Goal: Information Seeking & Learning: Learn about a topic

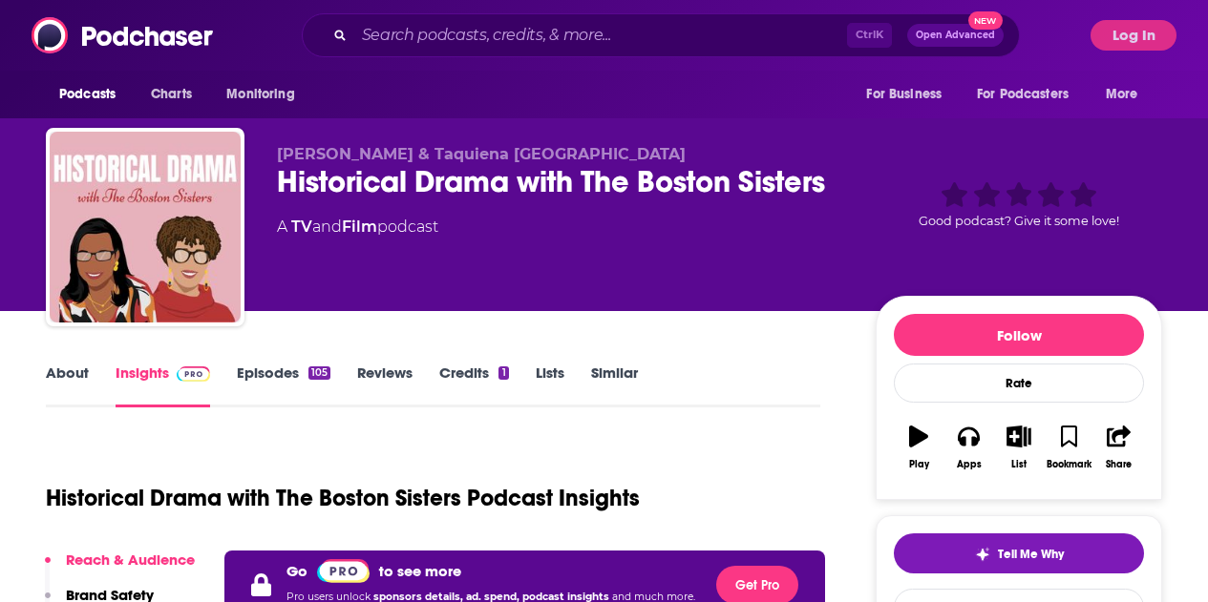
click at [1130, 25] on button "Log In" at bounding box center [1133, 35] width 86 height 31
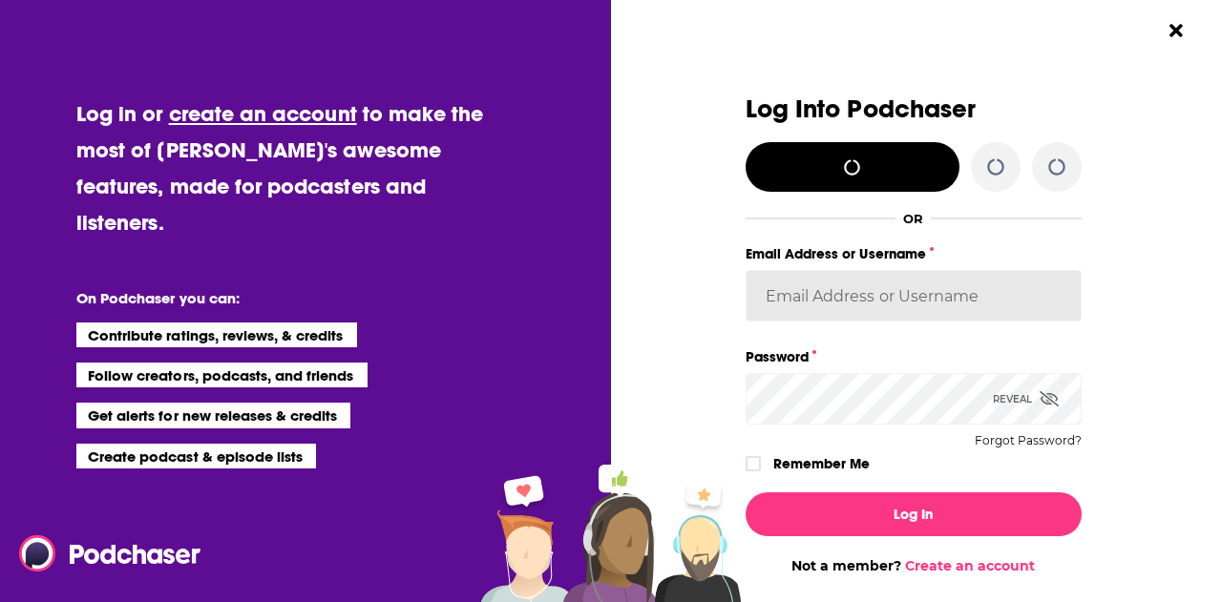
type input "michael@carroleemoore.com"
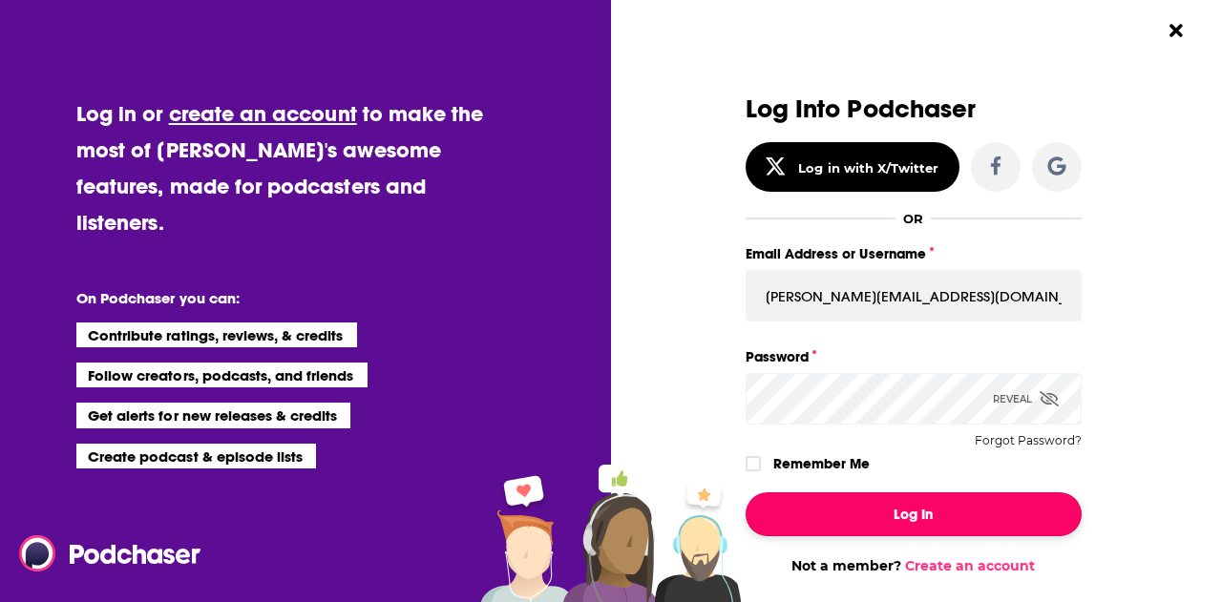
click at [917, 523] on button "Log In" at bounding box center [914, 515] width 336 height 44
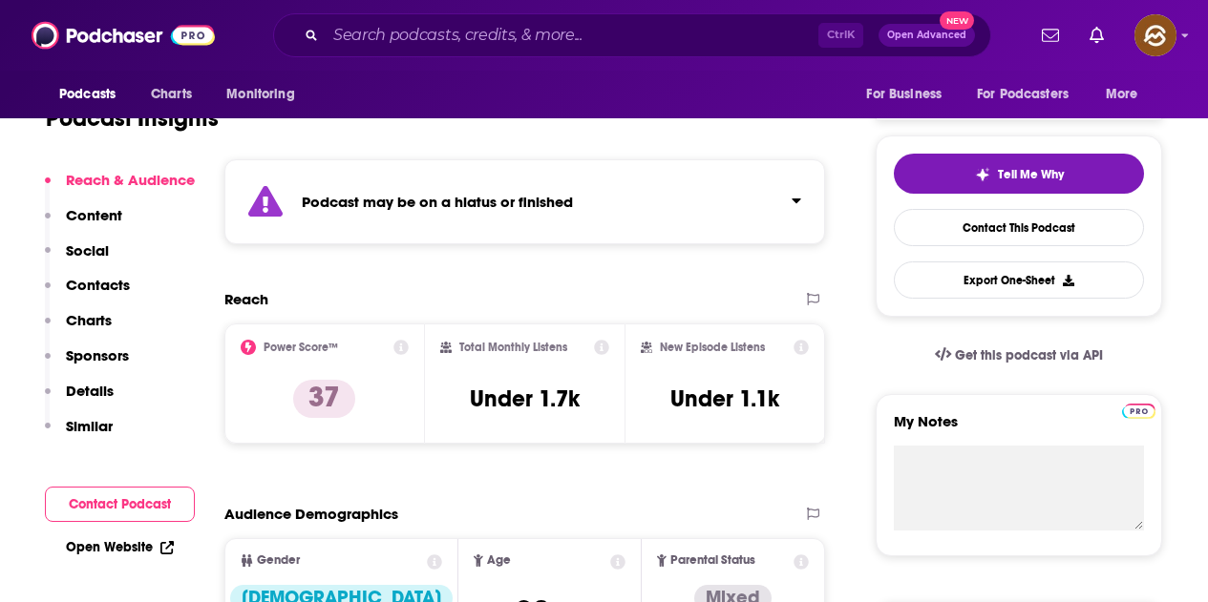
scroll to position [95, 0]
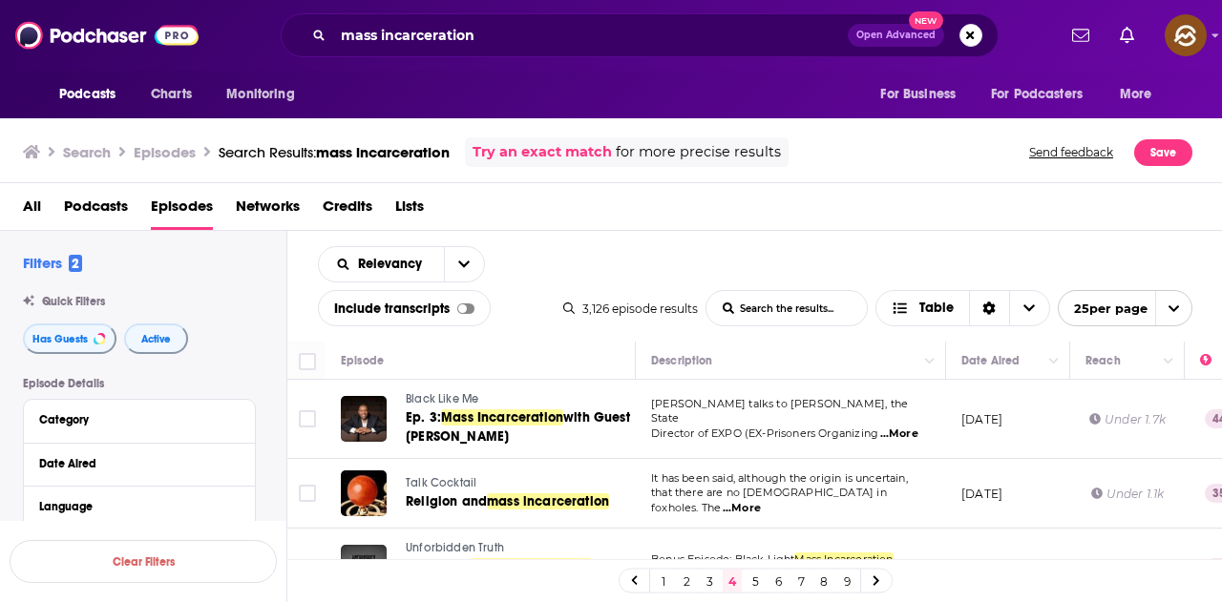
scroll to position [286, 0]
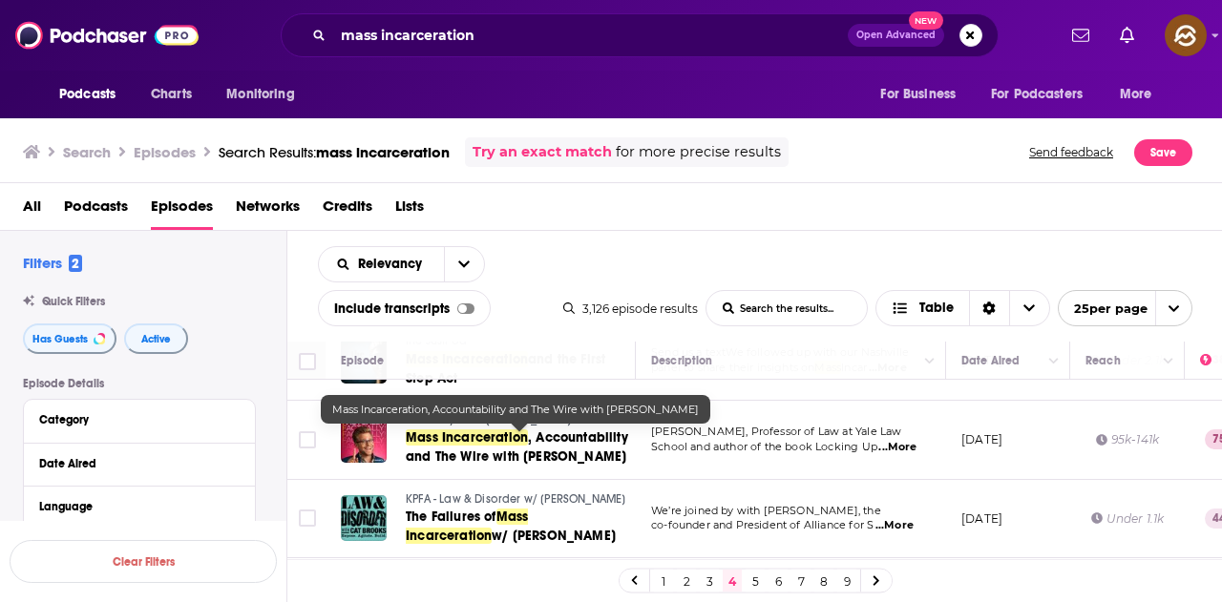
click at [564, 455] on span ", Accountability and The Wire with James Forman Jr." at bounding box center [517, 447] width 222 height 35
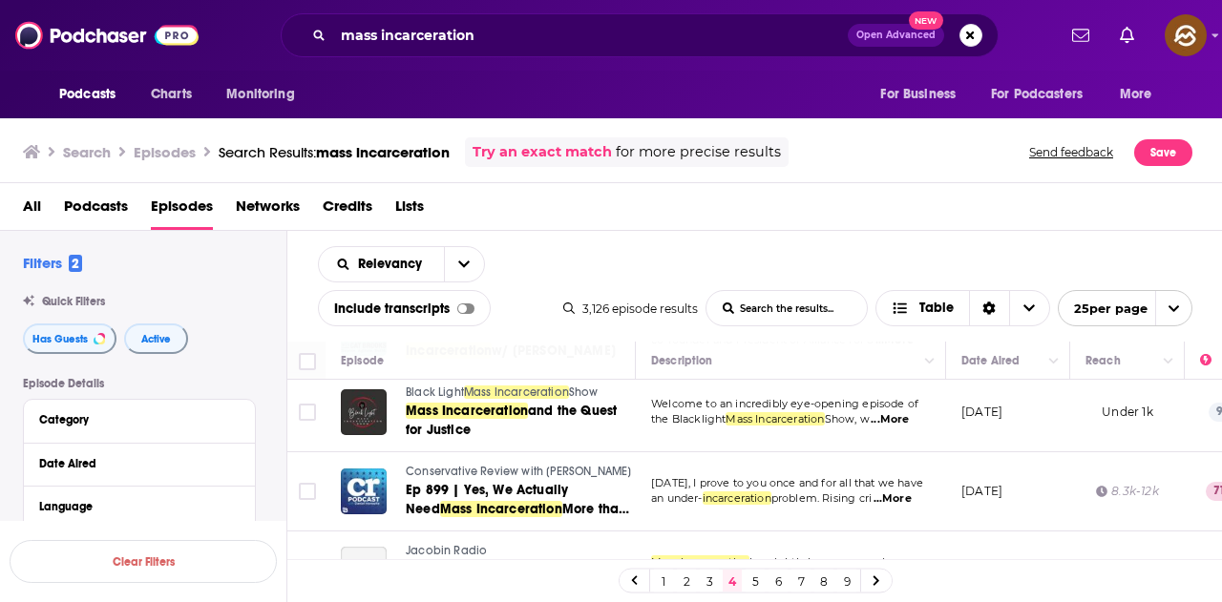
scroll to position [573, 0]
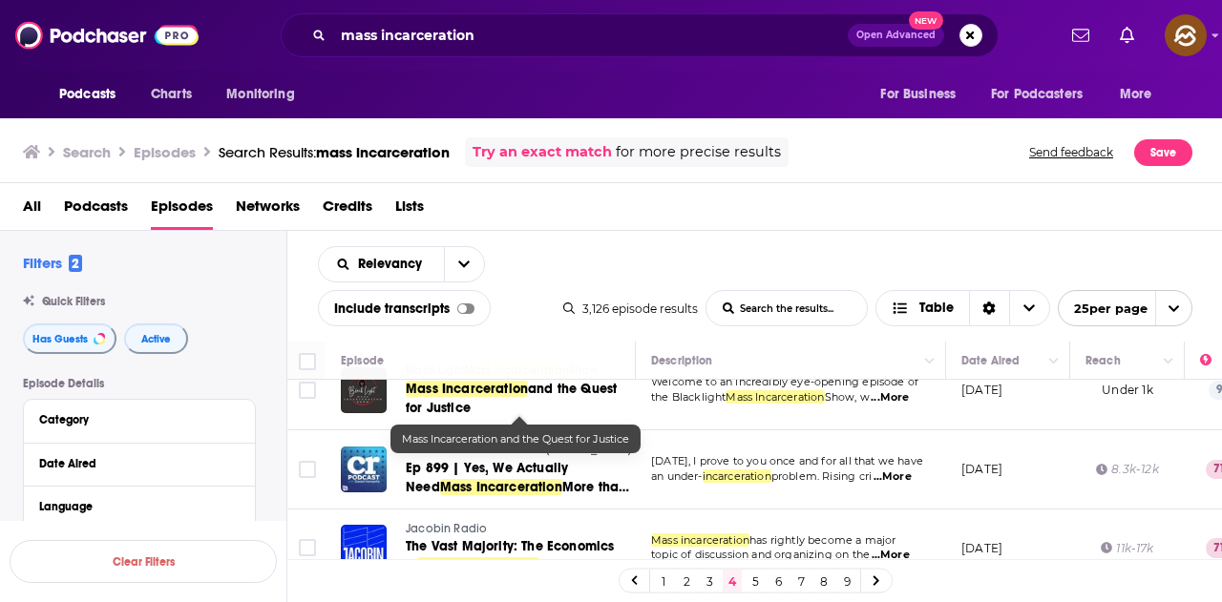
click at [424, 394] on span "Mass Incarceration" at bounding box center [467, 389] width 122 height 16
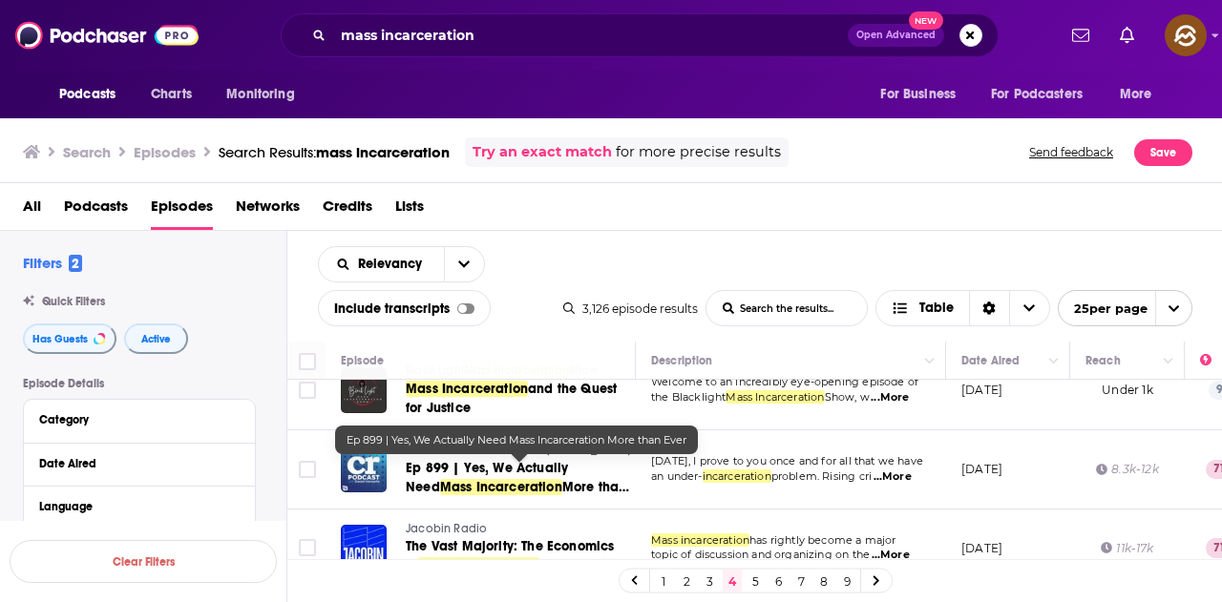
click at [568, 475] on span "Ep 899 | Yes, We Actually Need" at bounding box center [487, 477] width 162 height 35
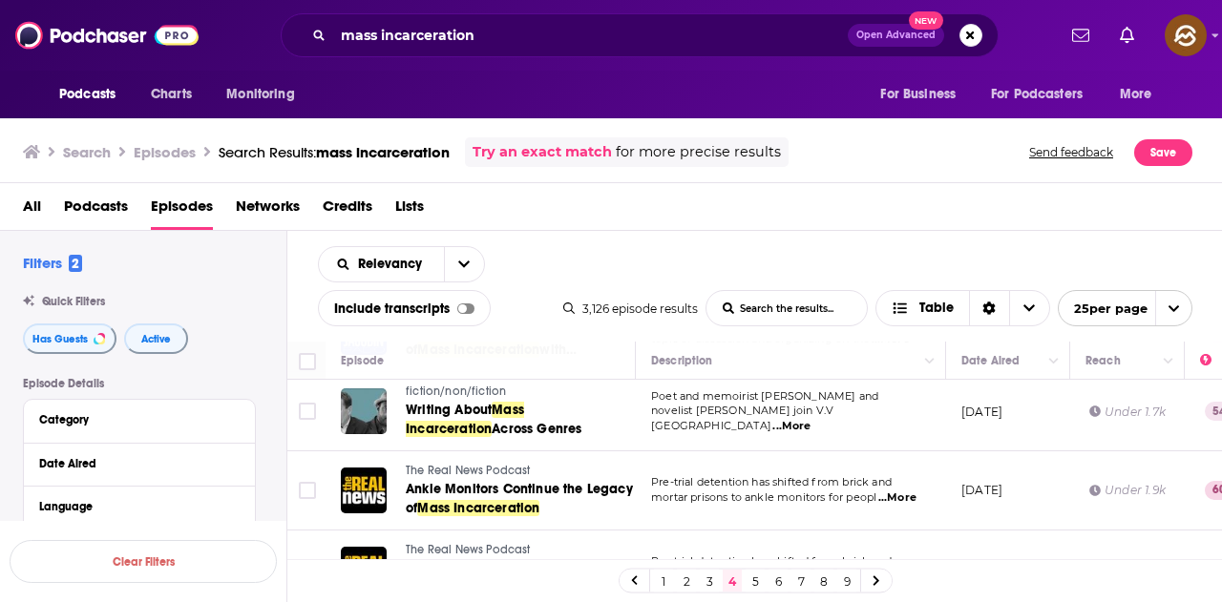
scroll to position [859, 0]
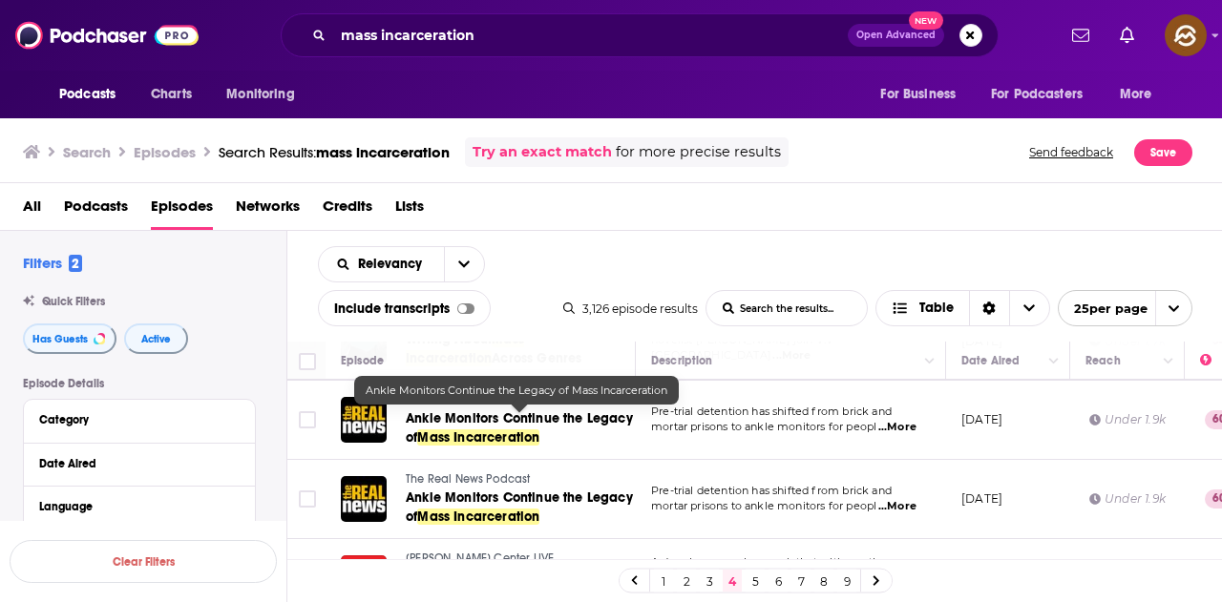
click at [507, 424] on span "Ankle Monitors Continue the Legacy of" at bounding box center [519, 428] width 227 height 35
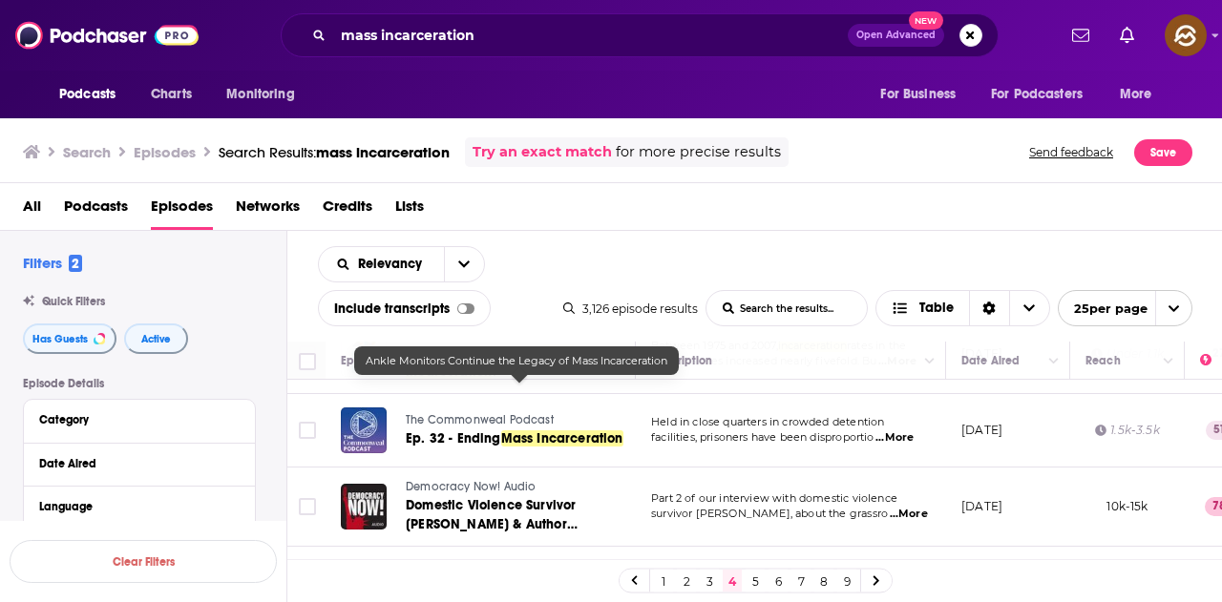
scroll to position [1337, 0]
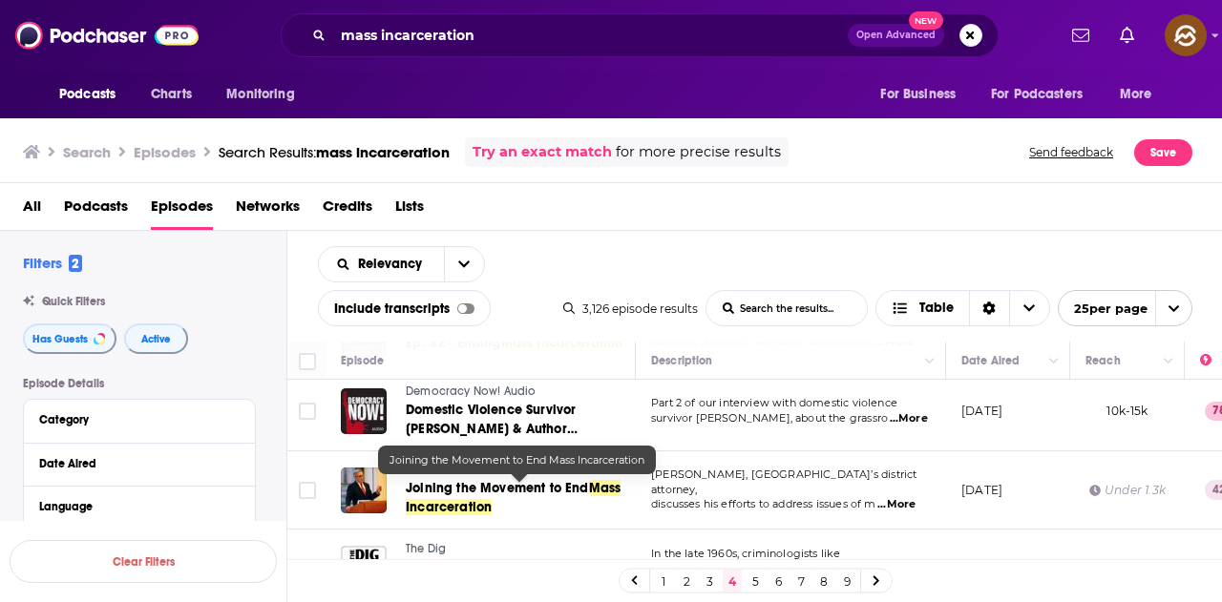
click at [453, 496] on span "Joining the Movement to End" at bounding box center [497, 488] width 183 height 16
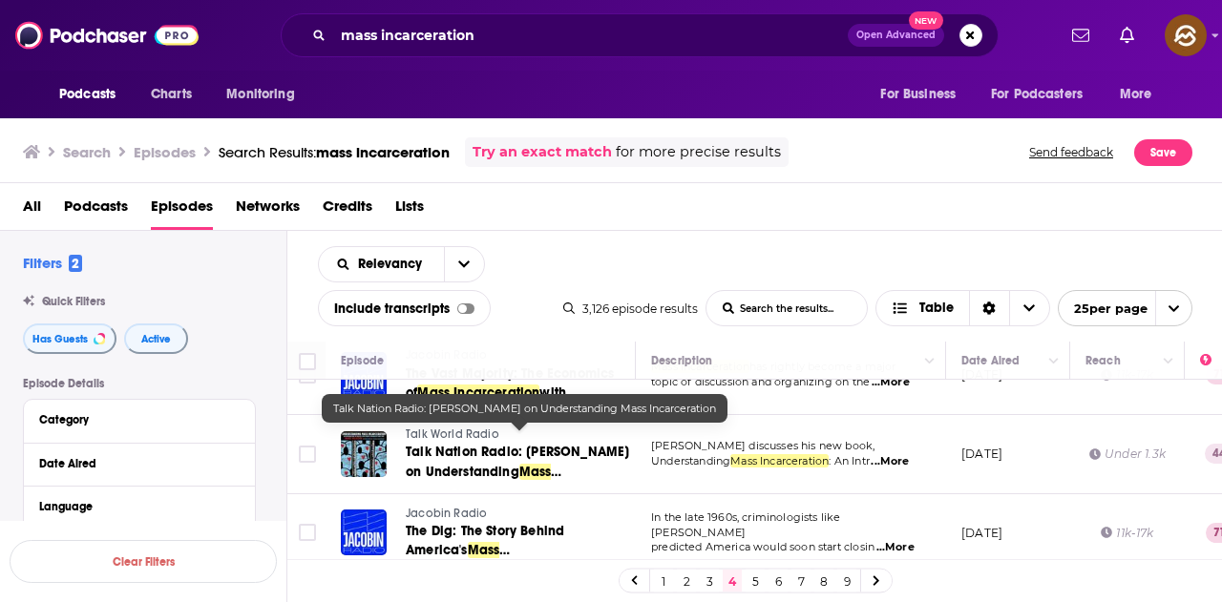
scroll to position [1774, 0]
click at [540, 464] on span "Mass Incarceration" at bounding box center [478, 481] width 145 height 35
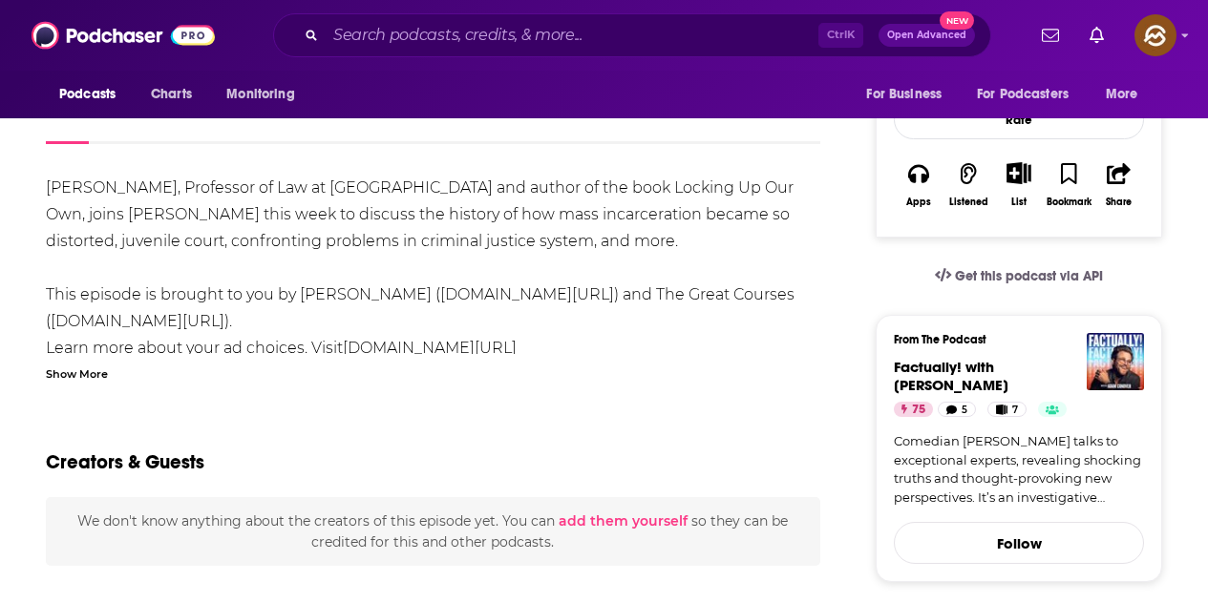
scroll to position [286, 0]
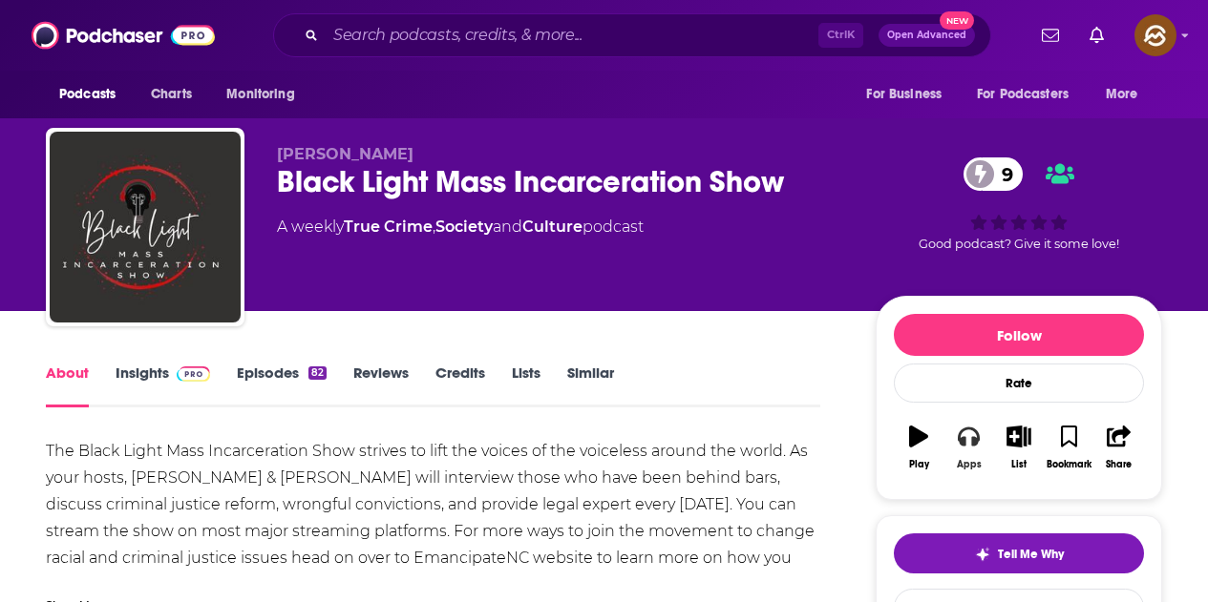
click at [972, 438] on icon "button" at bounding box center [968, 437] width 21 height 19
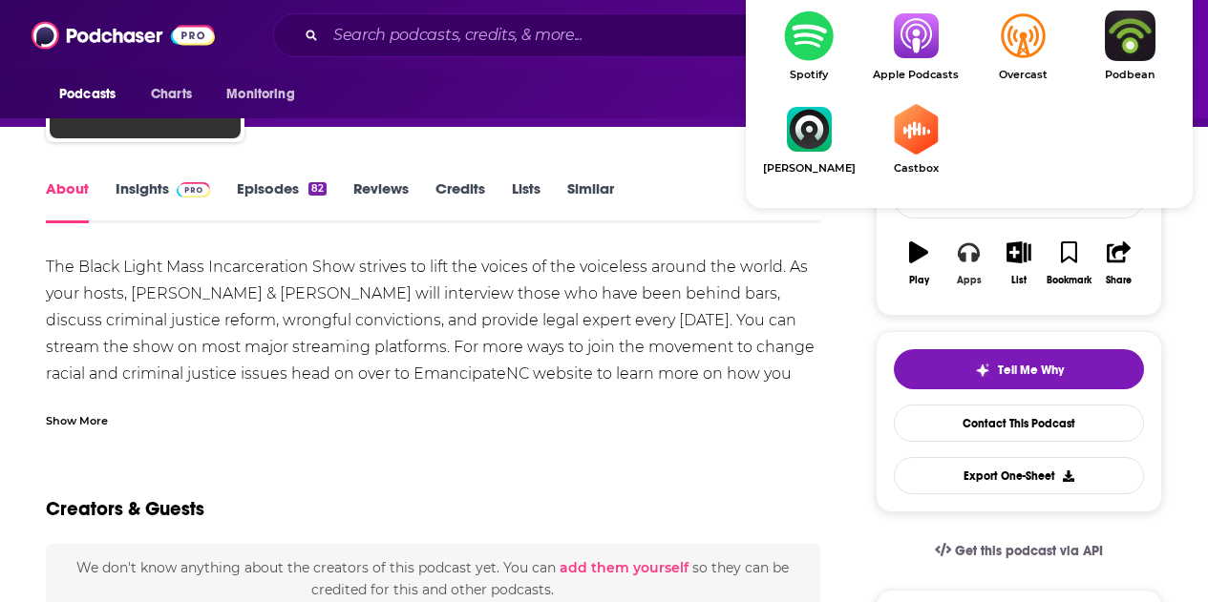
scroll to position [191, 0]
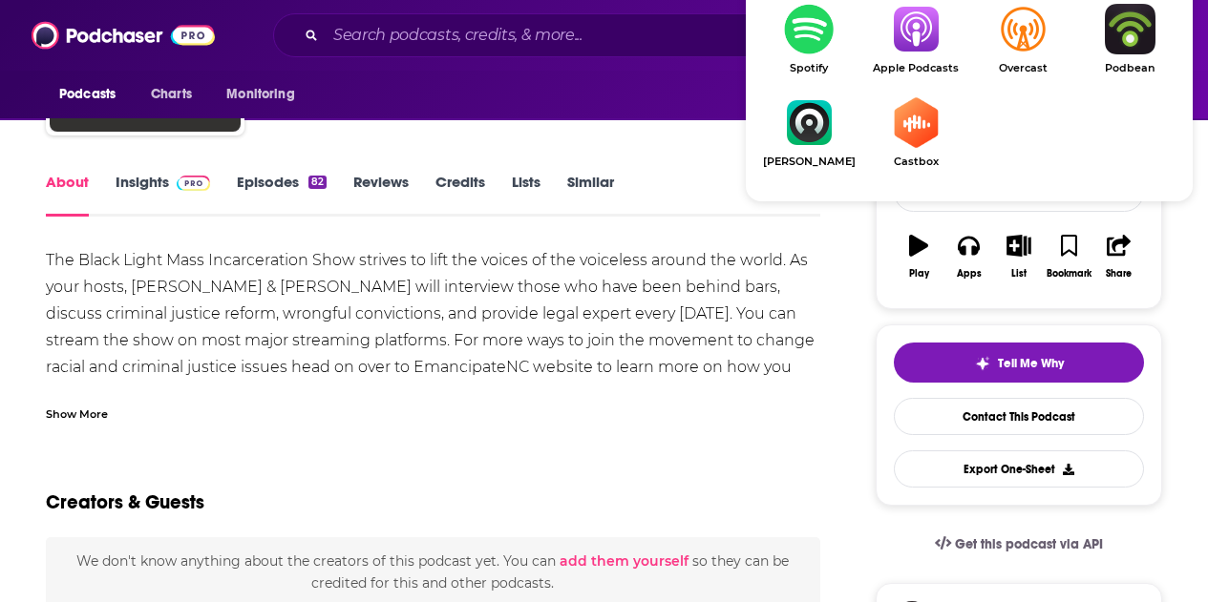
click at [910, 34] on img "Show Listen On dropdown" at bounding box center [915, 29] width 107 height 51
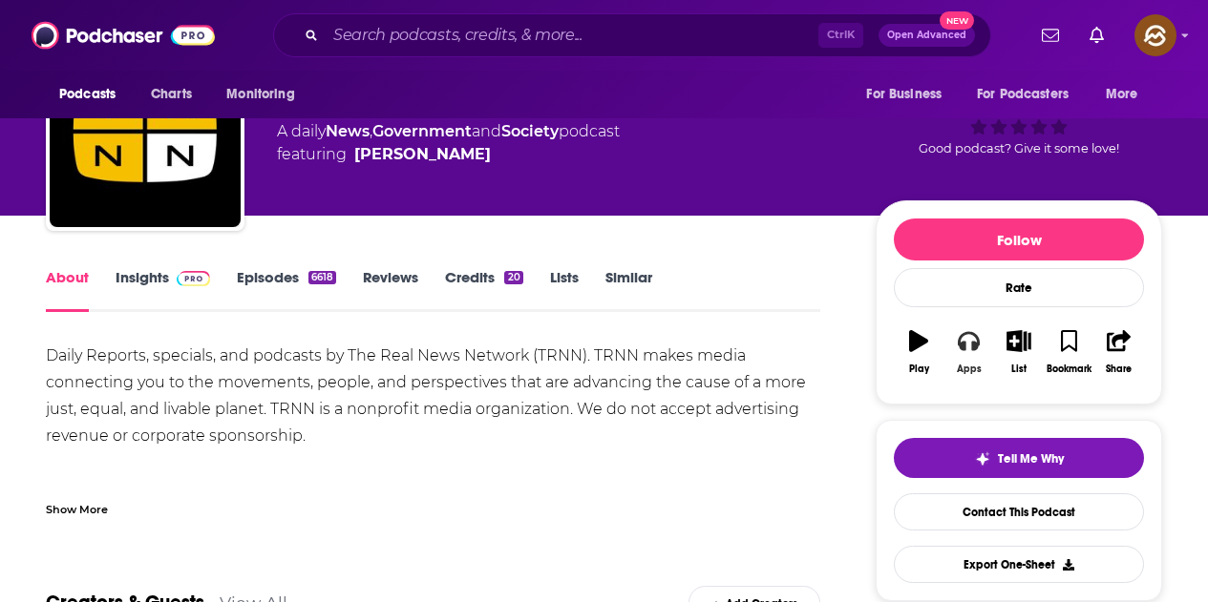
click at [964, 367] on div "Apps" at bounding box center [969, 369] width 25 height 11
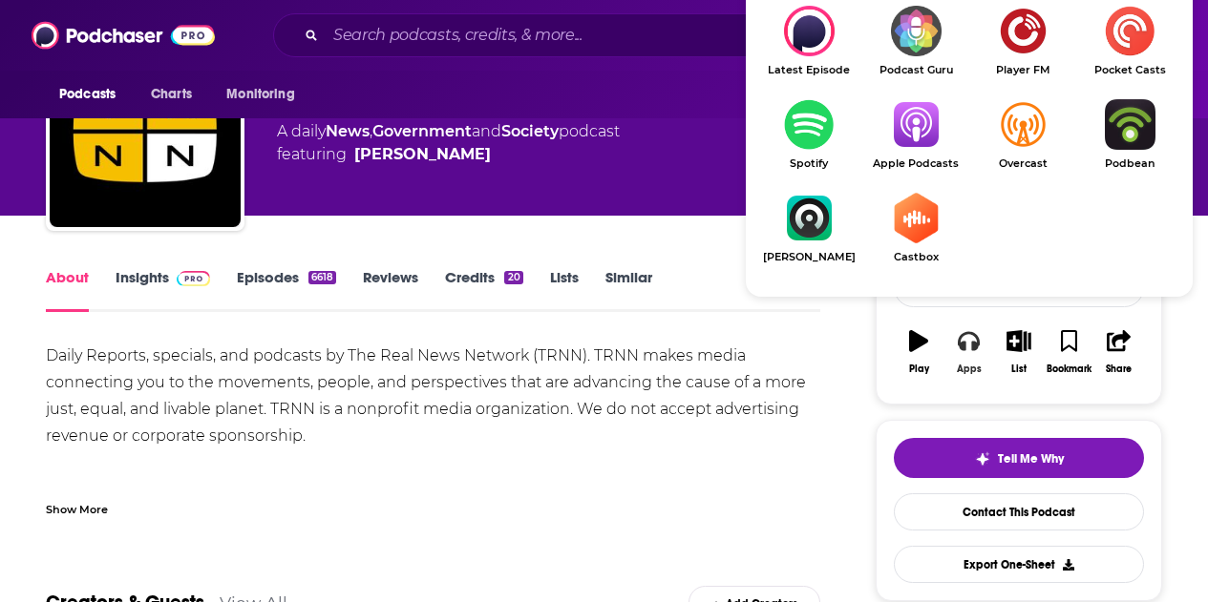
scroll to position [191, 0]
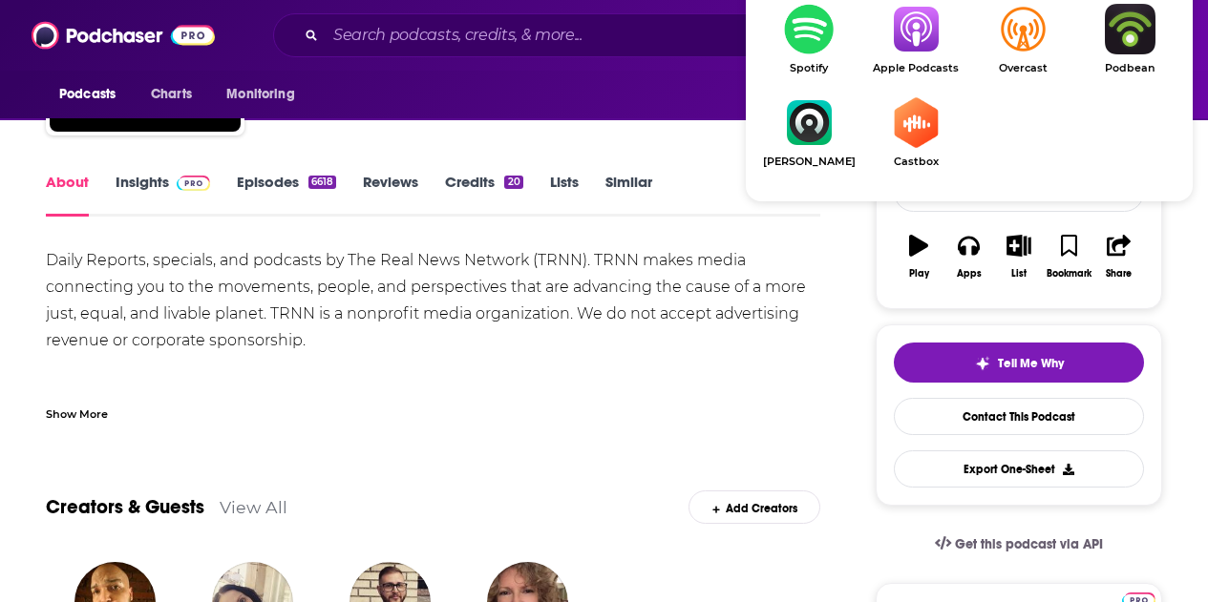
click at [920, 62] on span "Apple Podcasts" at bounding box center [915, 68] width 107 height 12
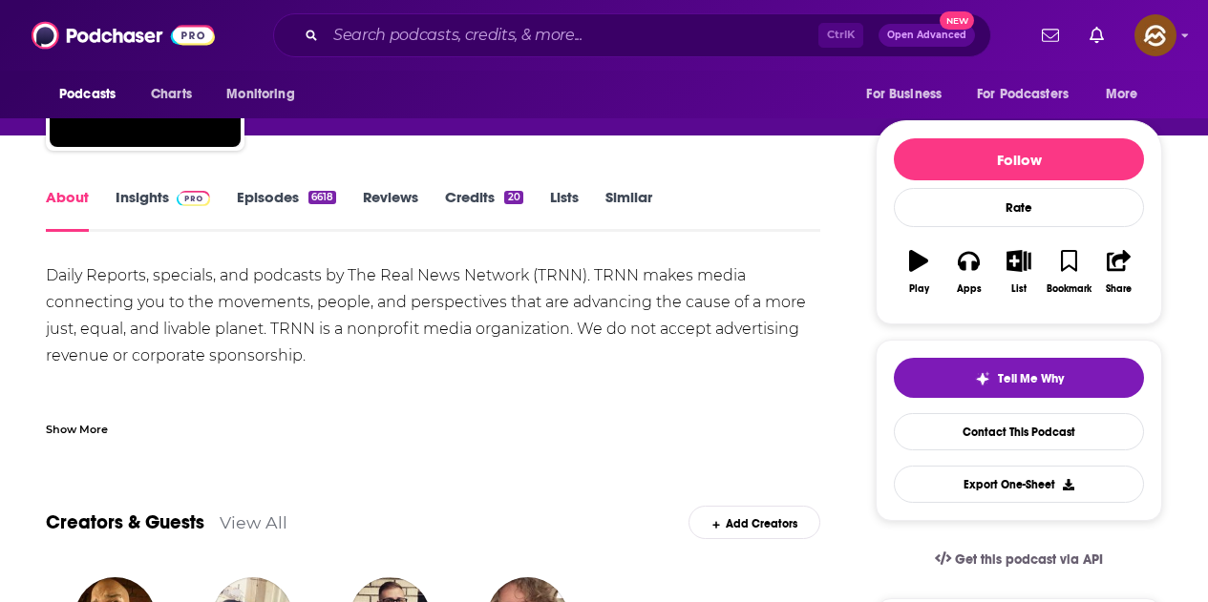
scroll to position [0, 0]
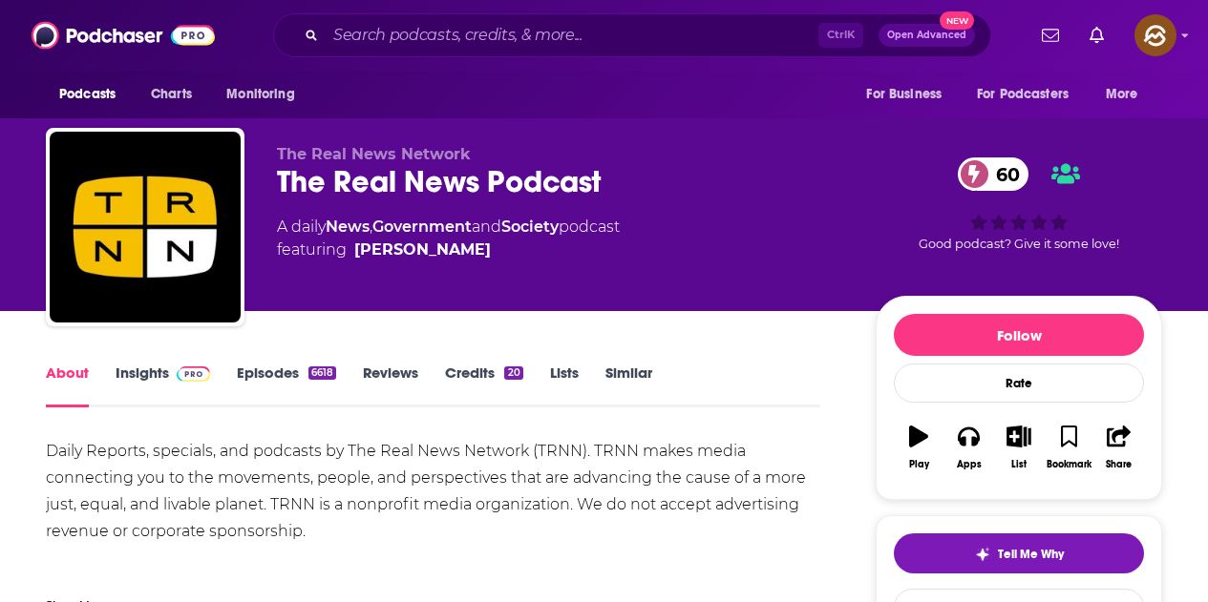
click at [137, 374] on link "Insights" at bounding box center [163, 386] width 95 height 44
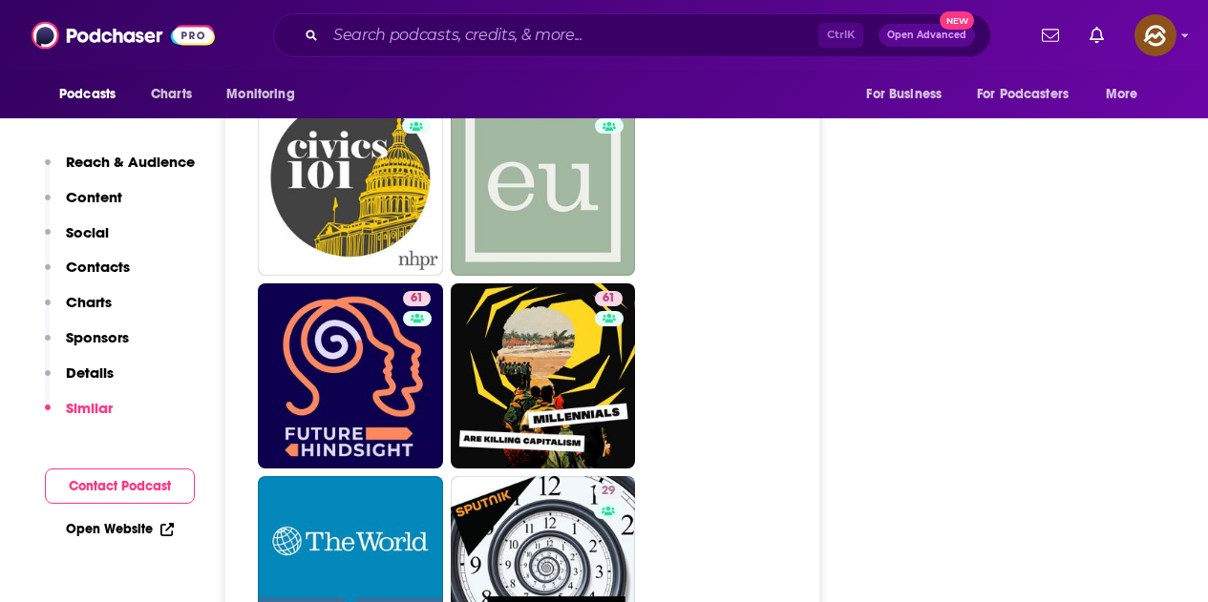
scroll to position [3533, 0]
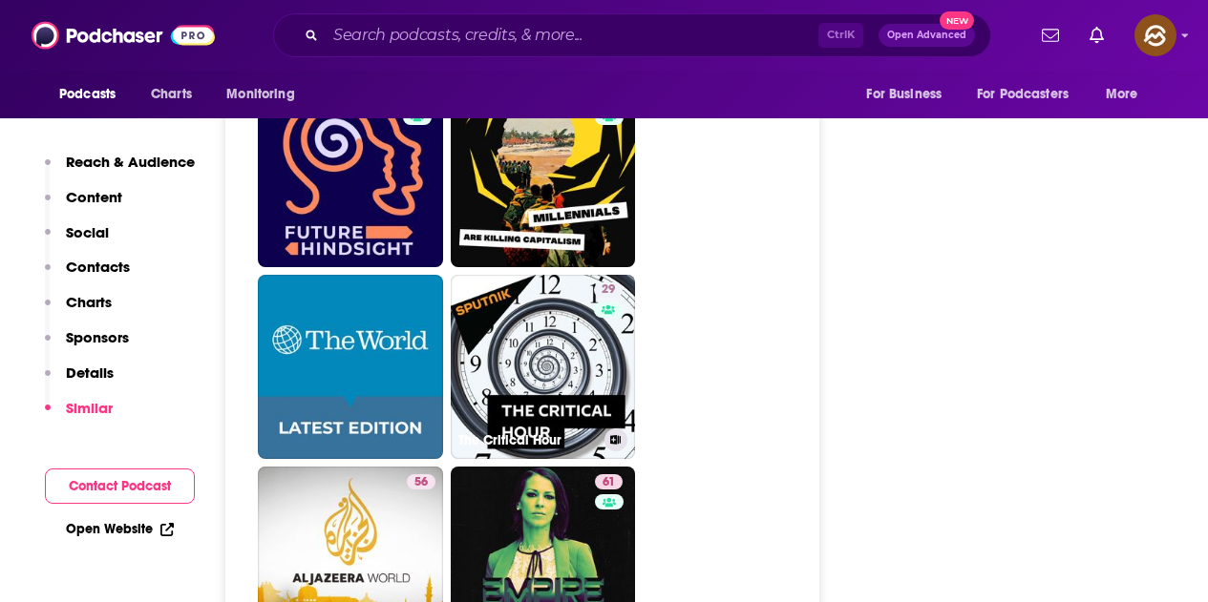
drag, startPoint x: 543, startPoint y: 288, endPoint x: 711, endPoint y: 245, distance: 173.5
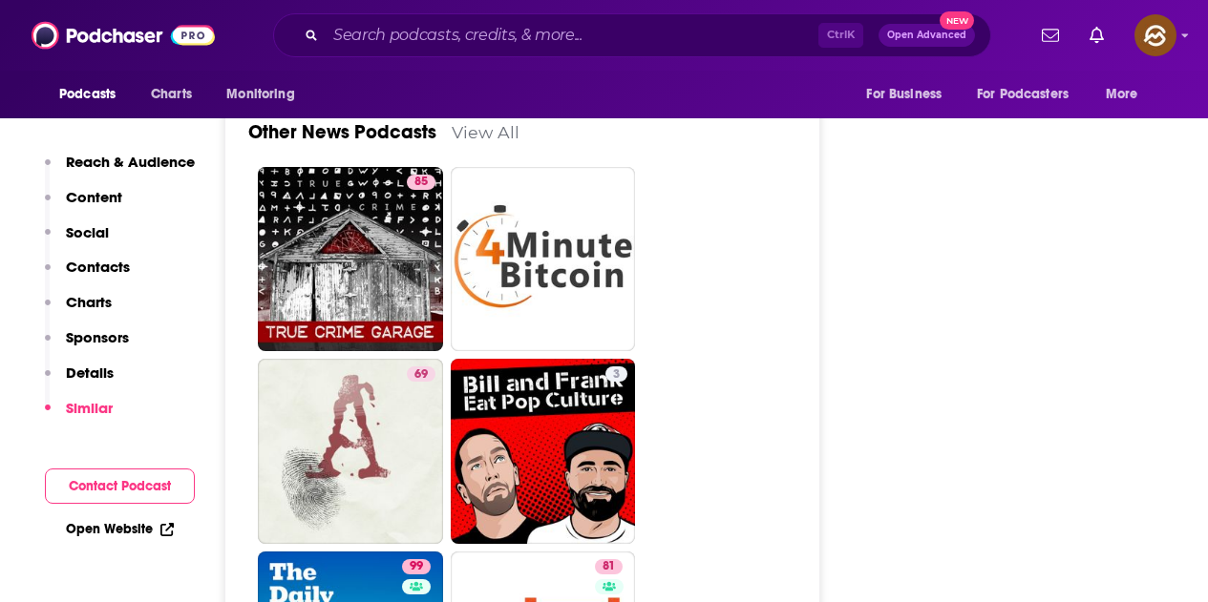
scroll to position [5920, 0]
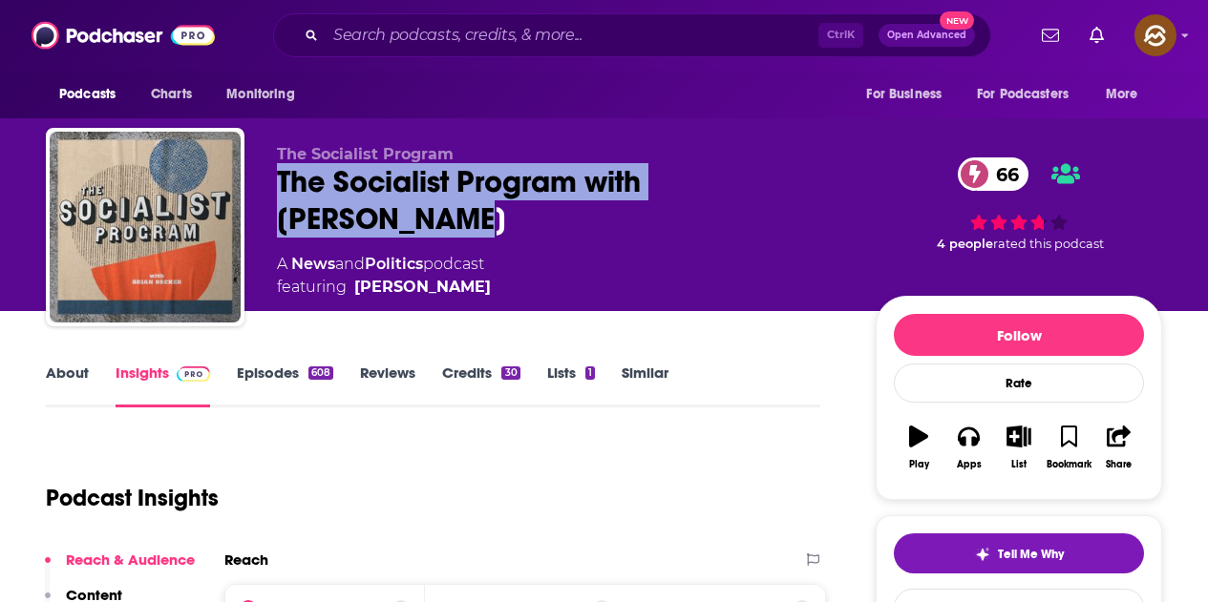
drag, startPoint x: 283, startPoint y: 179, endPoint x: 827, endPoint y: 179, distance: 544.2
click at [827, 179] on div "The Socialist Program with [PERSON_NAME] 66" at bounding box center [561, 200] width 568 height 74
click at [969, 437] on icon "button" at bounding box center [968, 436] width 21 height 21
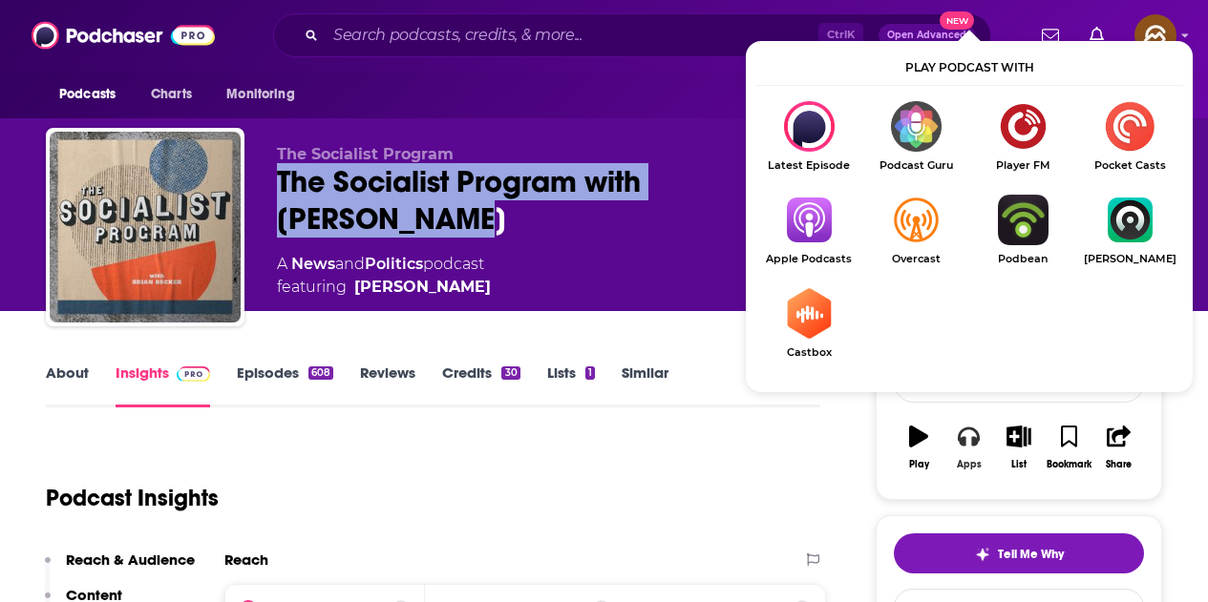
scroll to position [95, 0]
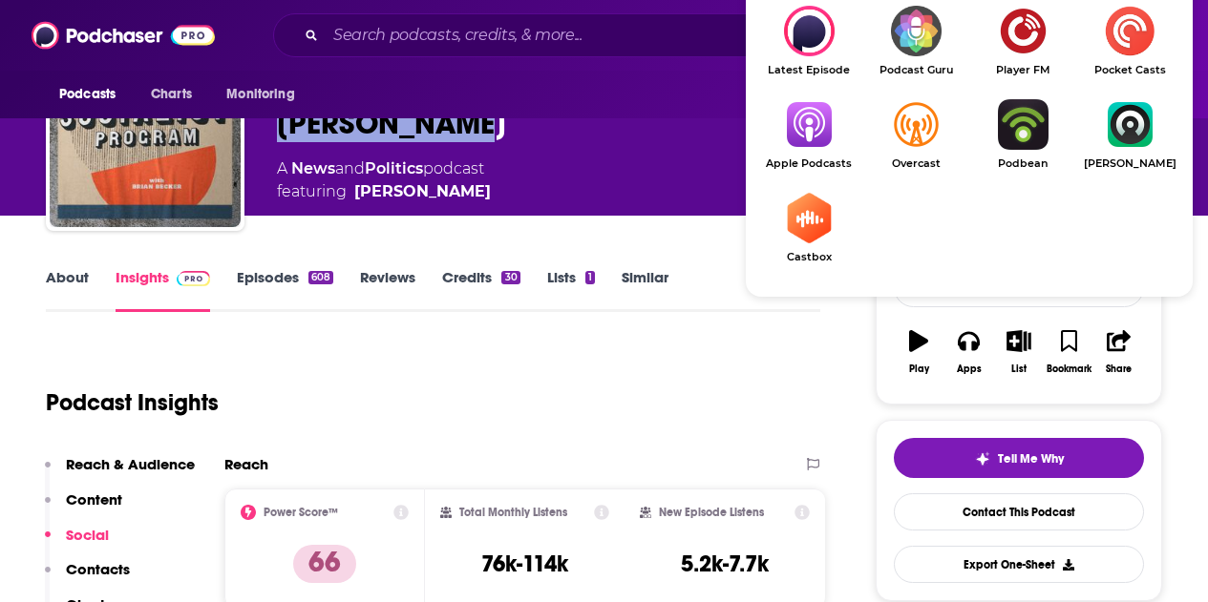
click at [827, 128] on img "Show Listen On dropdown" at bounding box center [808, 124] width 107 height 51
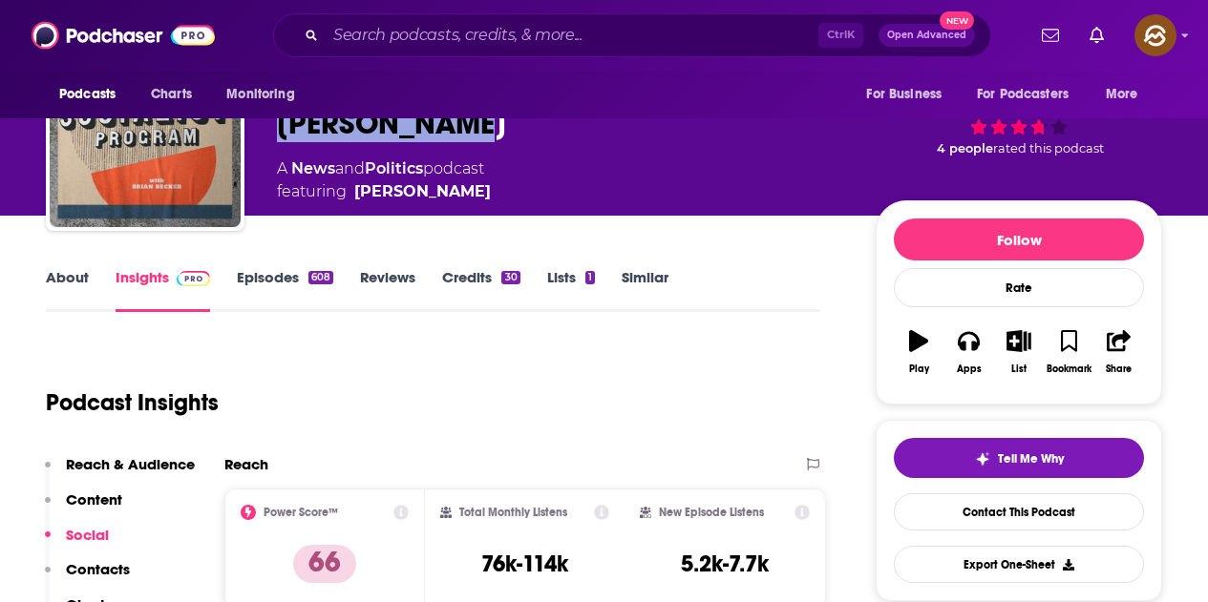
scroll to position [0, 0]
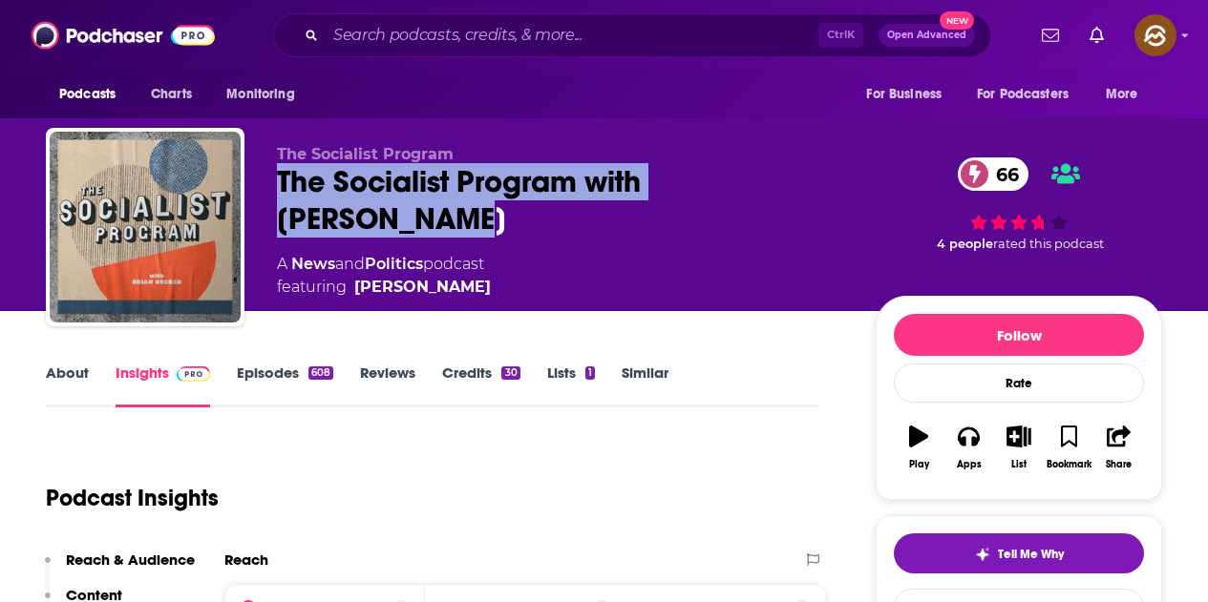
drag, startPoint x: 493, startPoint y: 266, endPoint x: 352, endPoint y: 258, distance: 140.6
click at [352, 258] on div "The Socialist Program The Socialist Program with Brian Becker 66 A News and Pol…" at bounding box center [561, 222] width 568 height 154
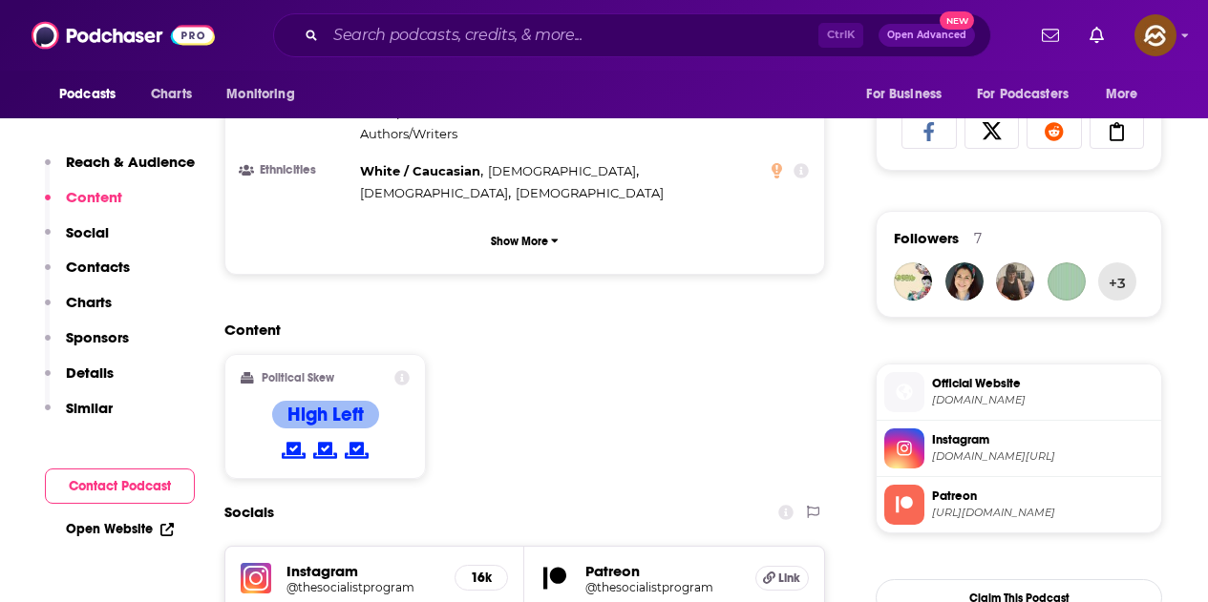
scroll to position [1528, 0]
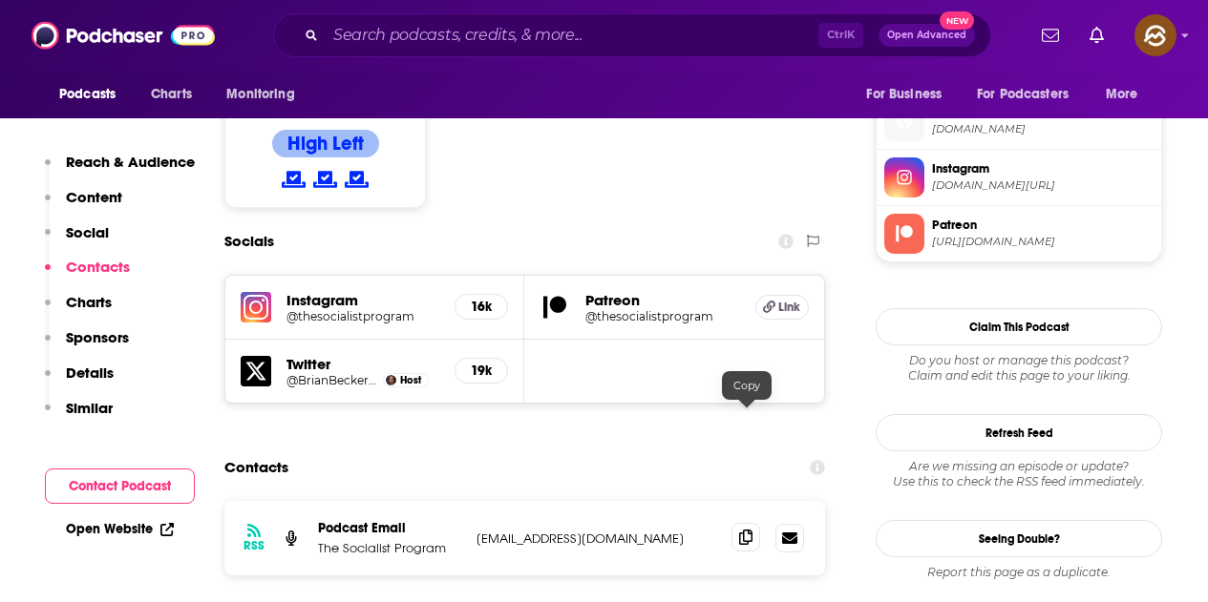
click at [737, 523] on span at bounding box center [745, 537] width 29 height 29
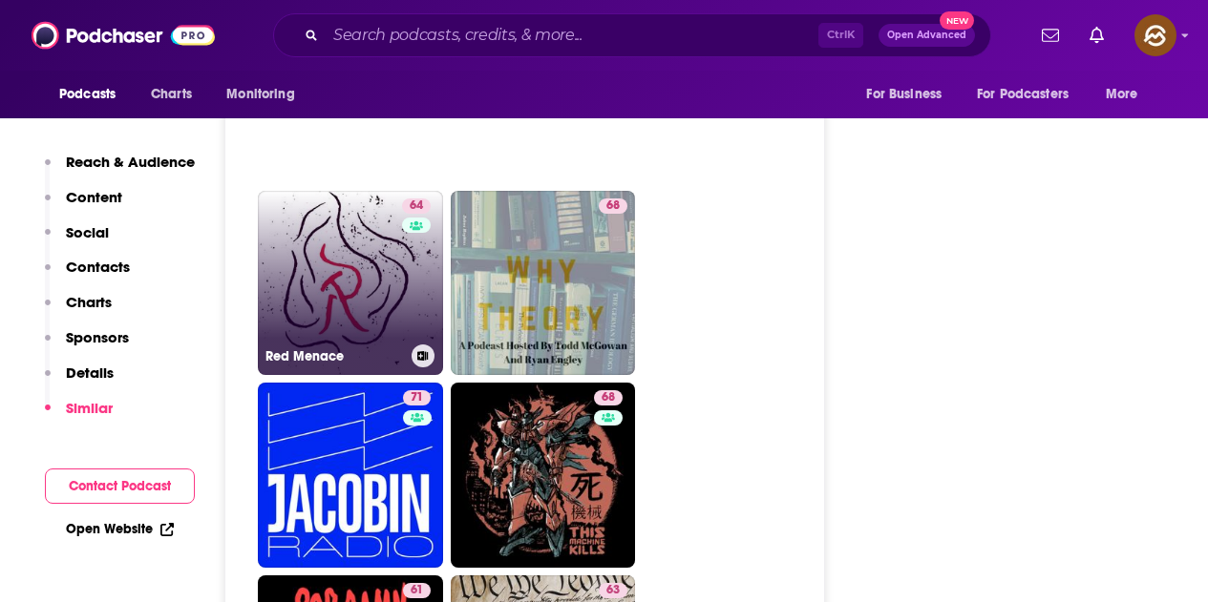
scroll to position [5347, 0]
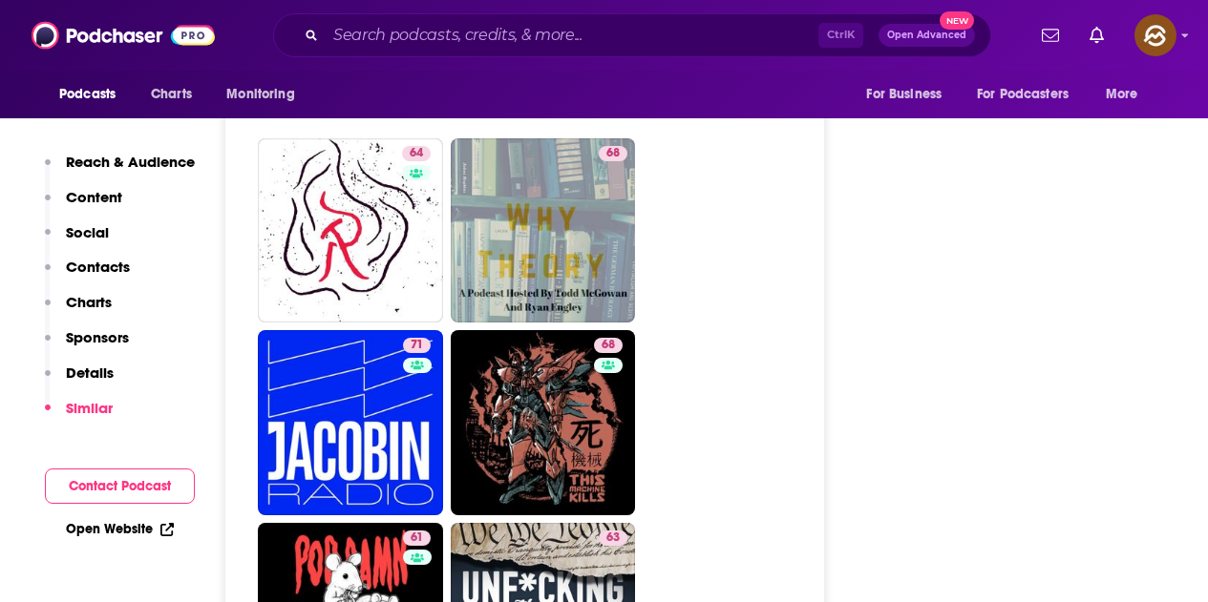
drag, startPoint x: 380, startPoint y: 314, endPoint x: 892, endPoint y: 328, distance: 512.0
click at [892, 328] on div "Follow Rate Play Apps List Bookmark Share Tell Me Why Contact This Podcast Expo…" at bounding box center [1019, 42] width 286 height 10186
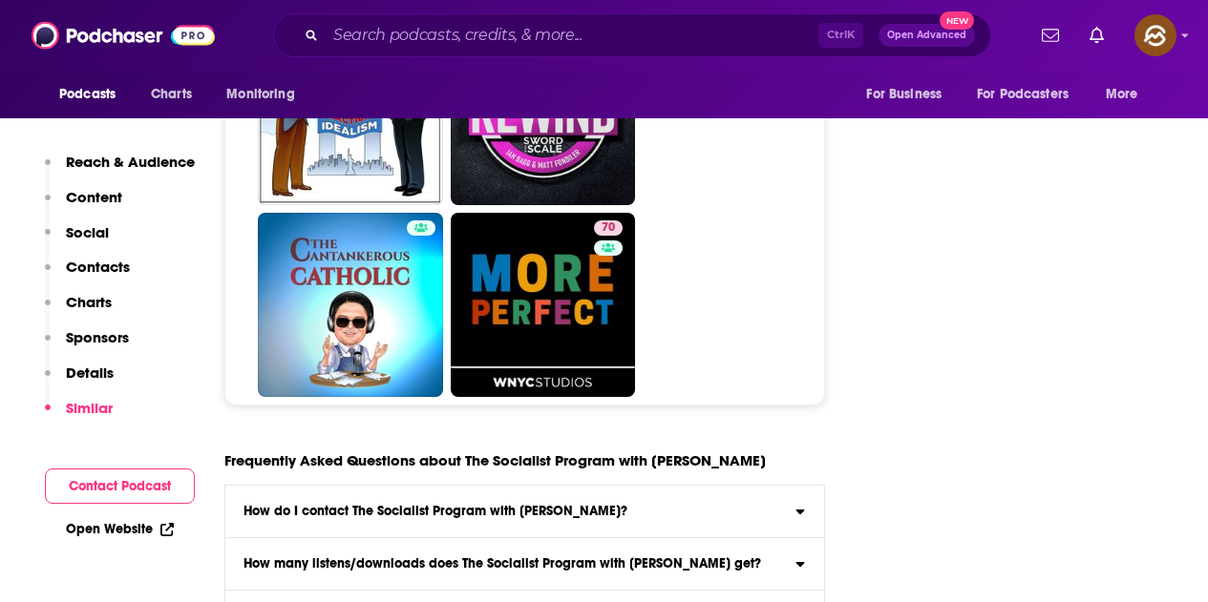
scroll to position [9262, 0]
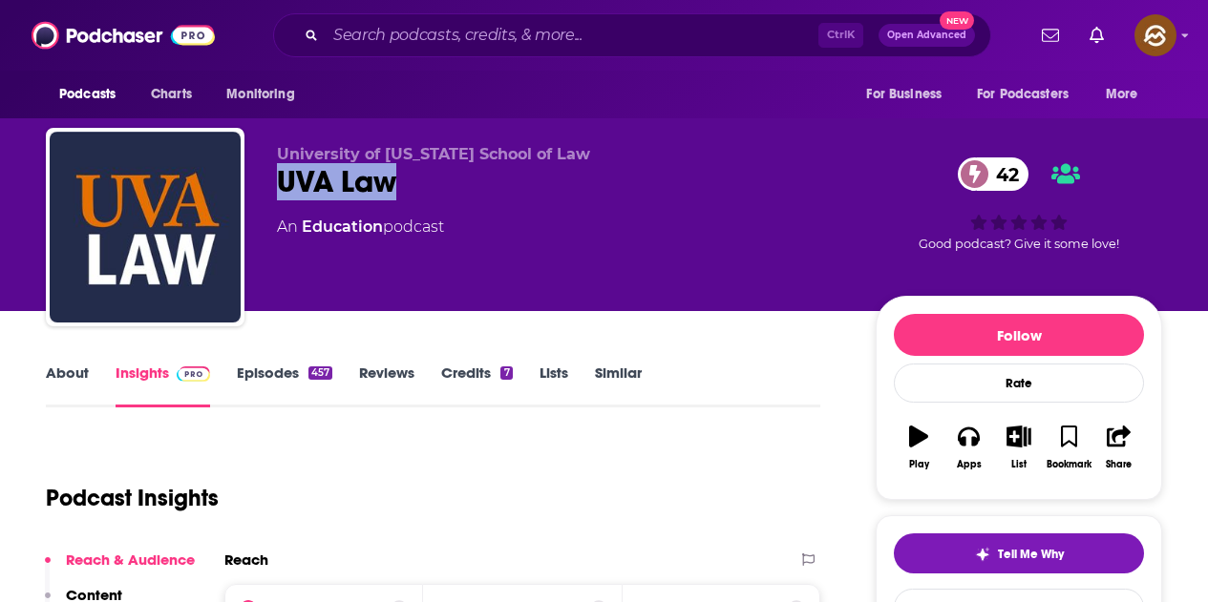
drag, startPoint x: 275, startPoint y: 180, endPoint x: 409, endPoint y: 178, distance: 133.7
click at [409, 178] on div "University of [US_STATE] School of Law UVA Law 42 An Education podcast 42 Good …" at bounding box center [604, 231] width 1116 height 206
click at [979, 437] on icon "button" at bounding box center [968, 437] width 21 height 19
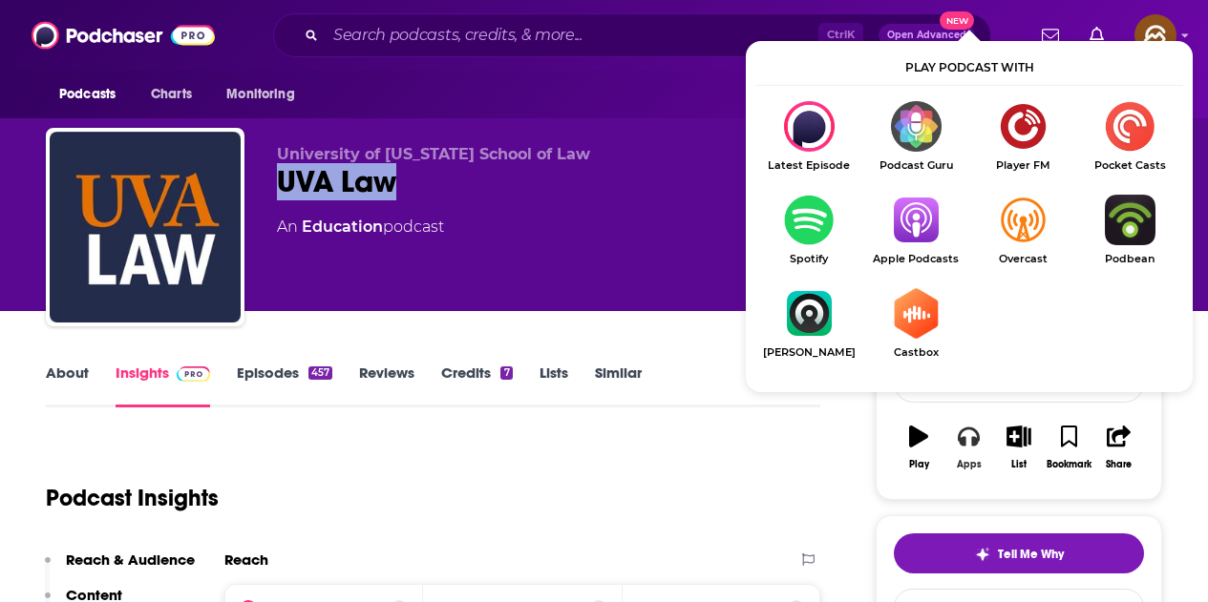
scroll to position [95, 0]
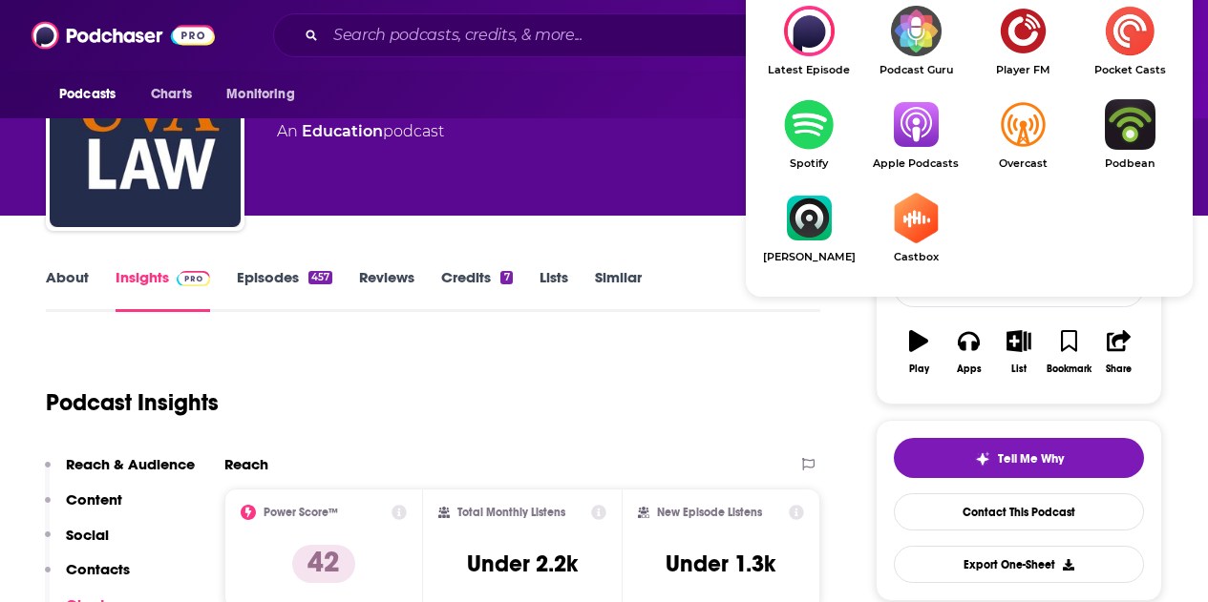
click at [921, 140] on img "Show Listen On dropdown" at bounding box center [915, 124] width 107 height 51
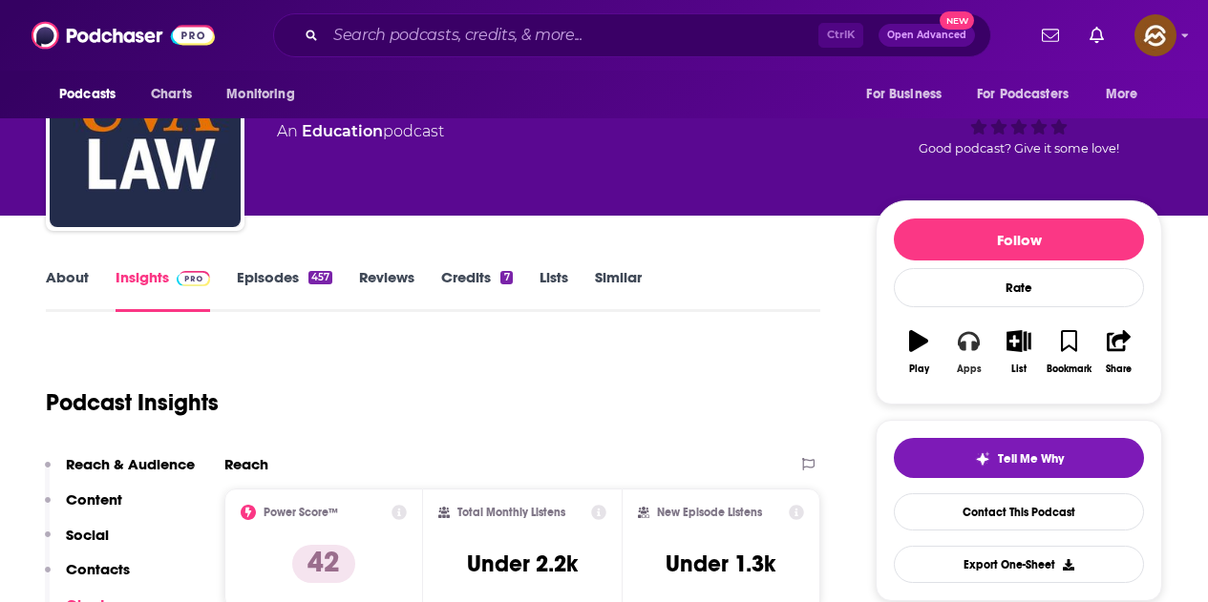
click at [958, 364] on div "Apps" at bounding box center [969, 369] width 25 height 11
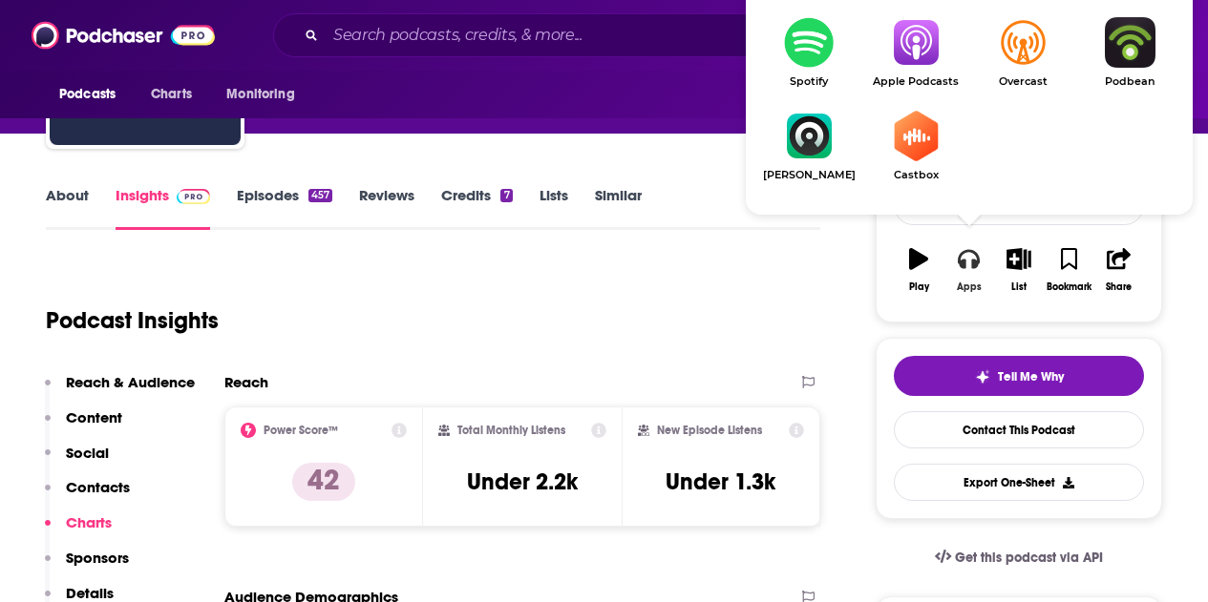
scroll to position [191, 0]
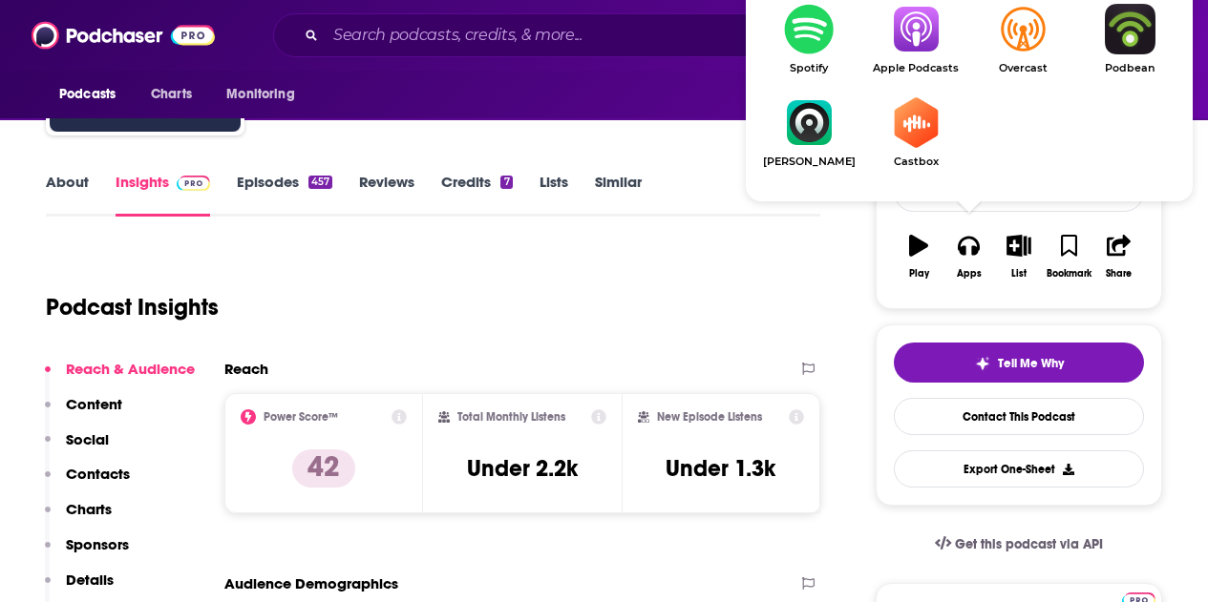
click at [921, 28] on img "Show Listen On dropdown" at bounding box center [915, 29] width 107 height 51
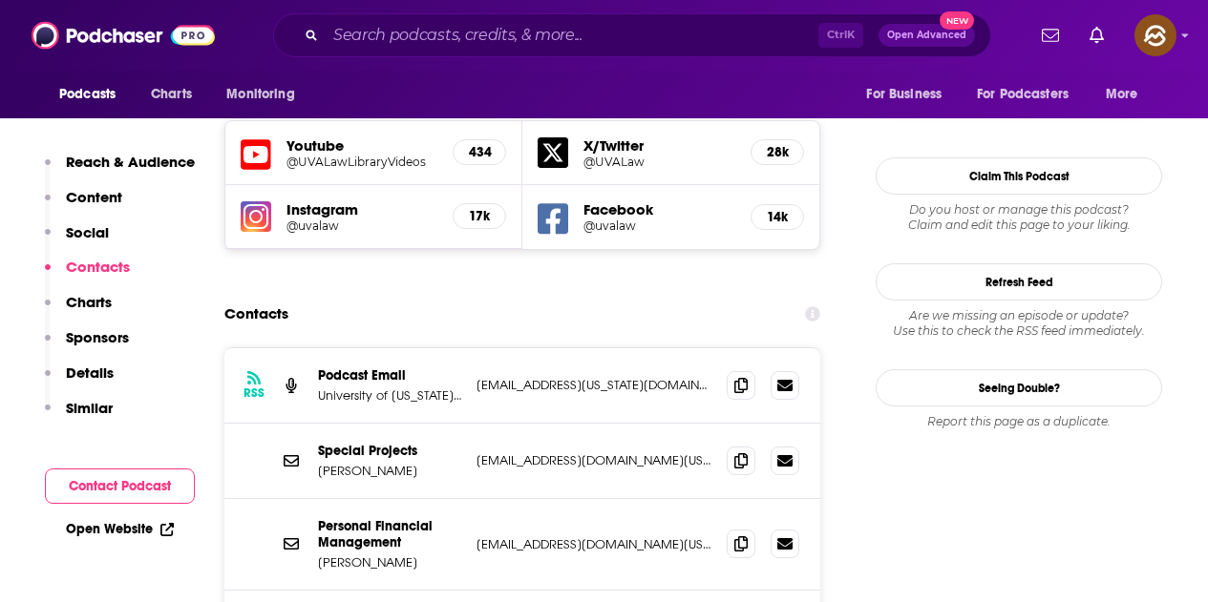
scroll to position [1814, 0]
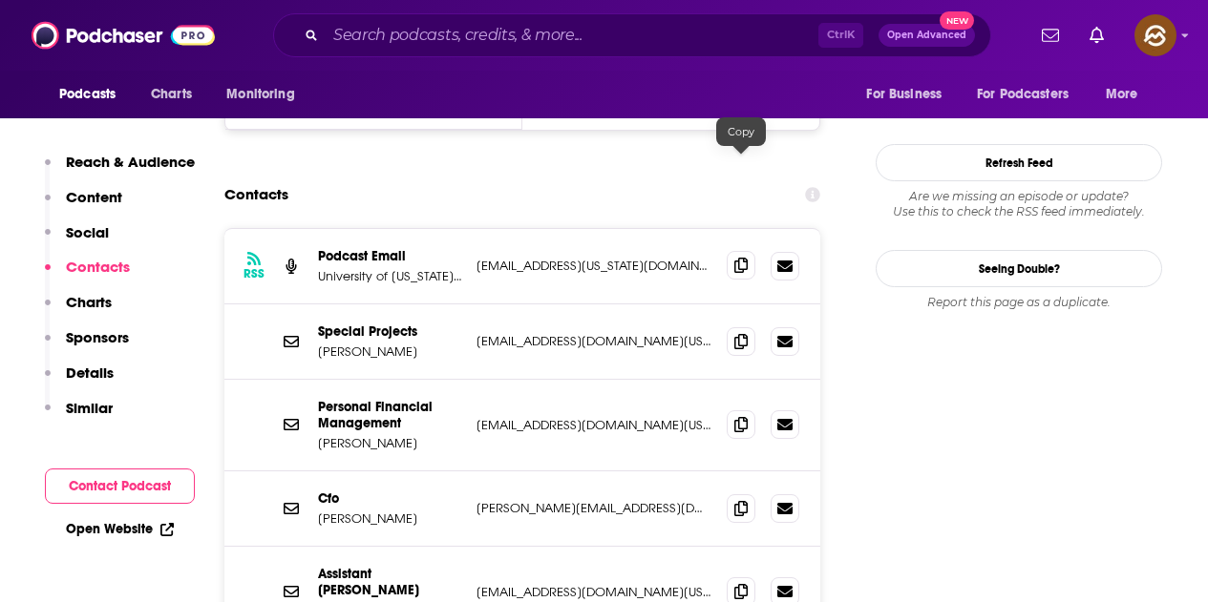
click at [740, 258] on icon at bounding box center [740, 265] width 13 height 15
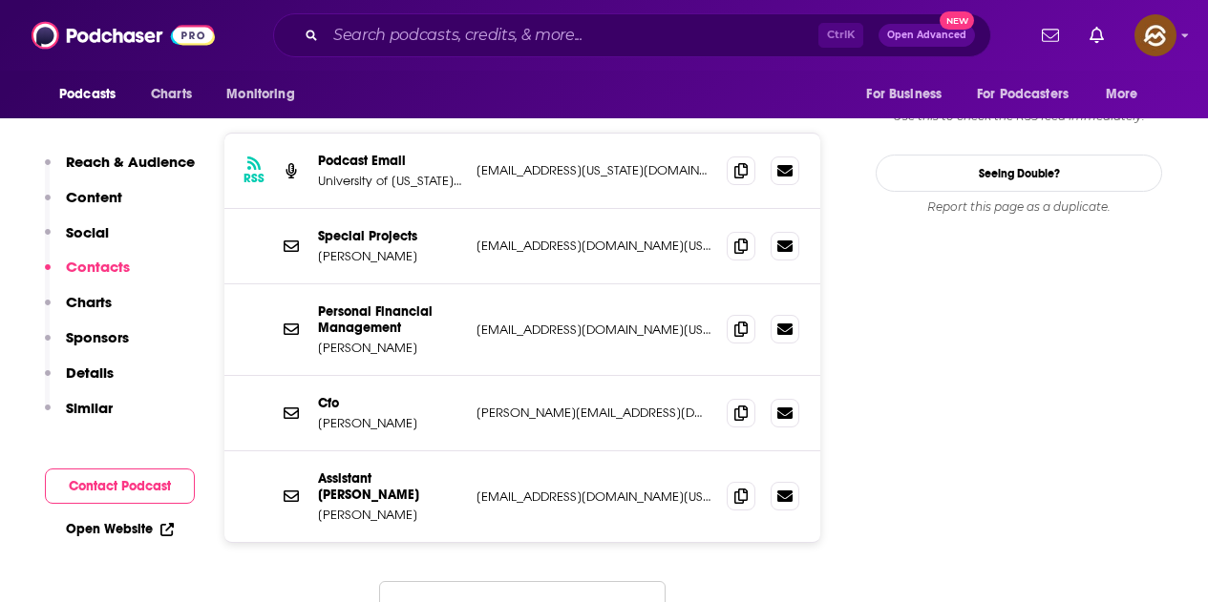
click at [506, 581] on button "Load More..." at bounding box center [522, 607] width 286 height 52
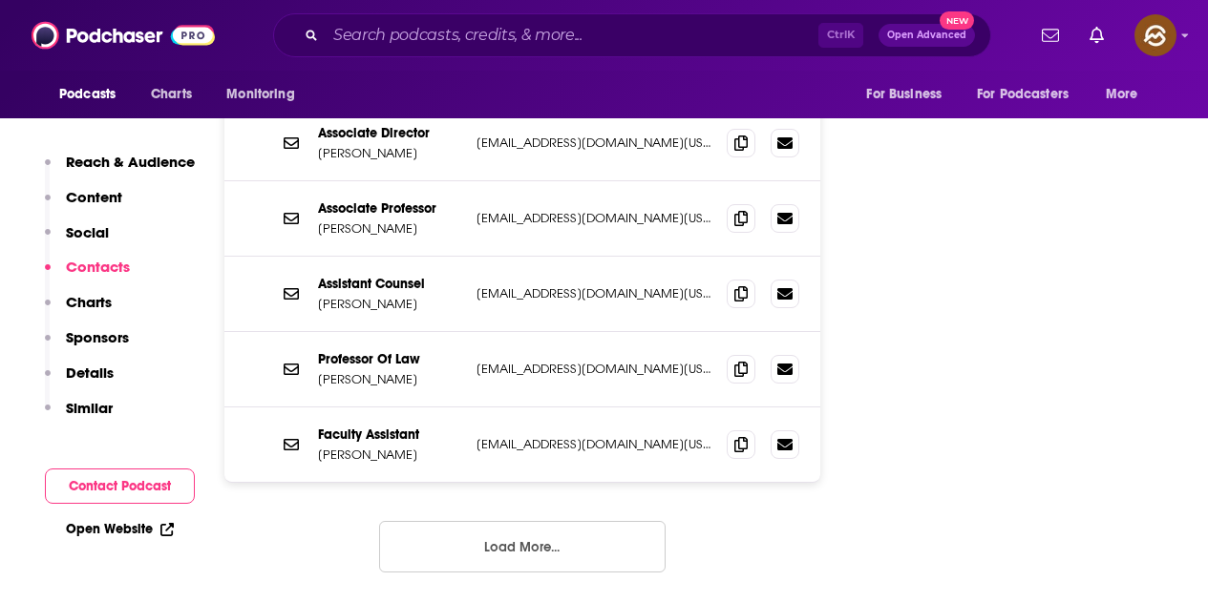
scroll to position [2482, 0]
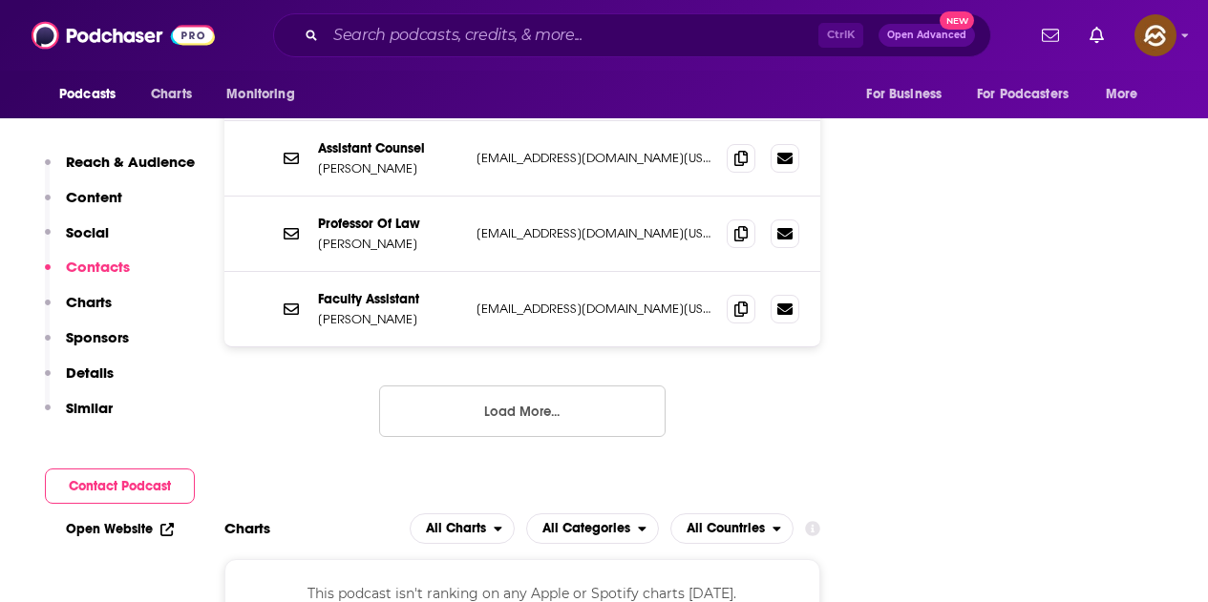
click at [595, 386] on button "Load More..." at bounding box center [522, 412] width 286 height 52
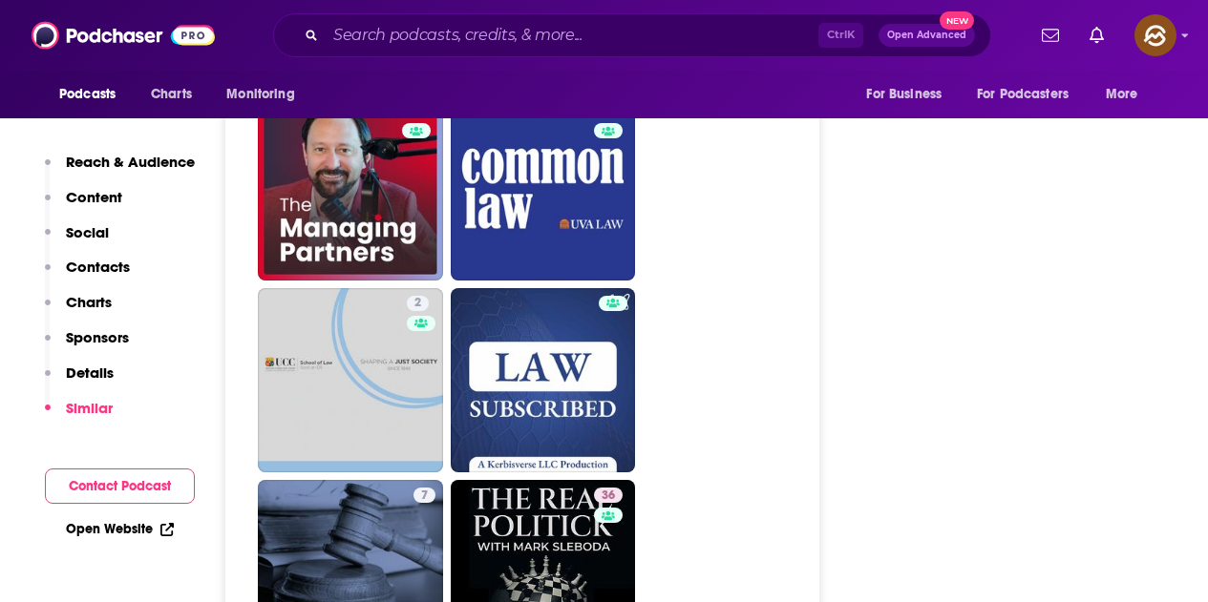
scroll to position [5347, 0]
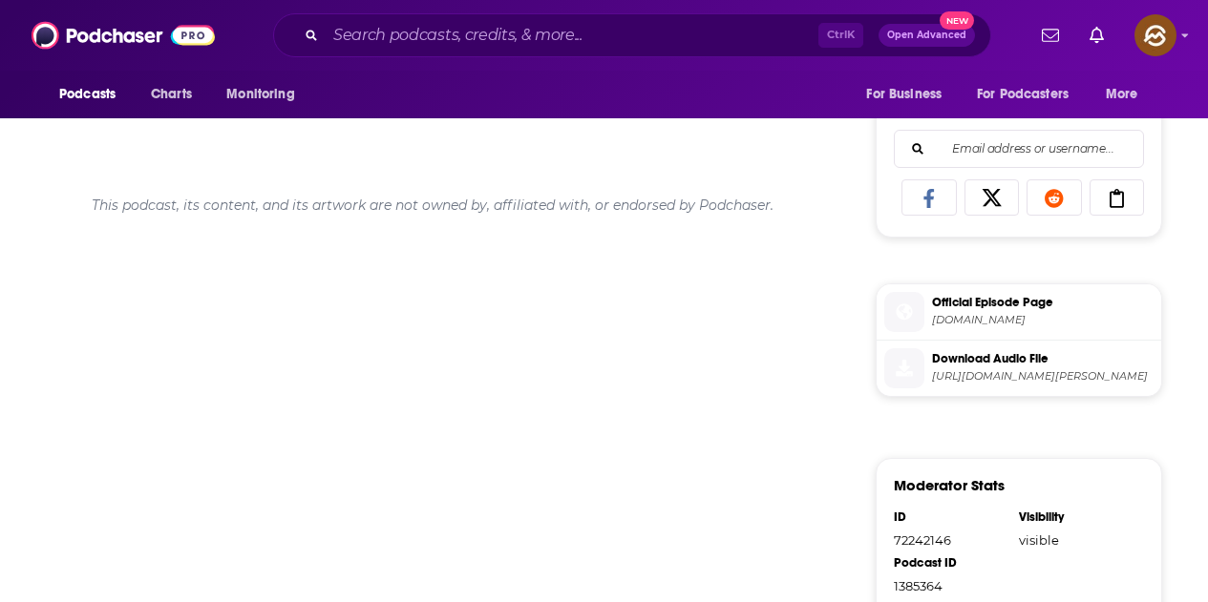
scroll to position [1052, 0]
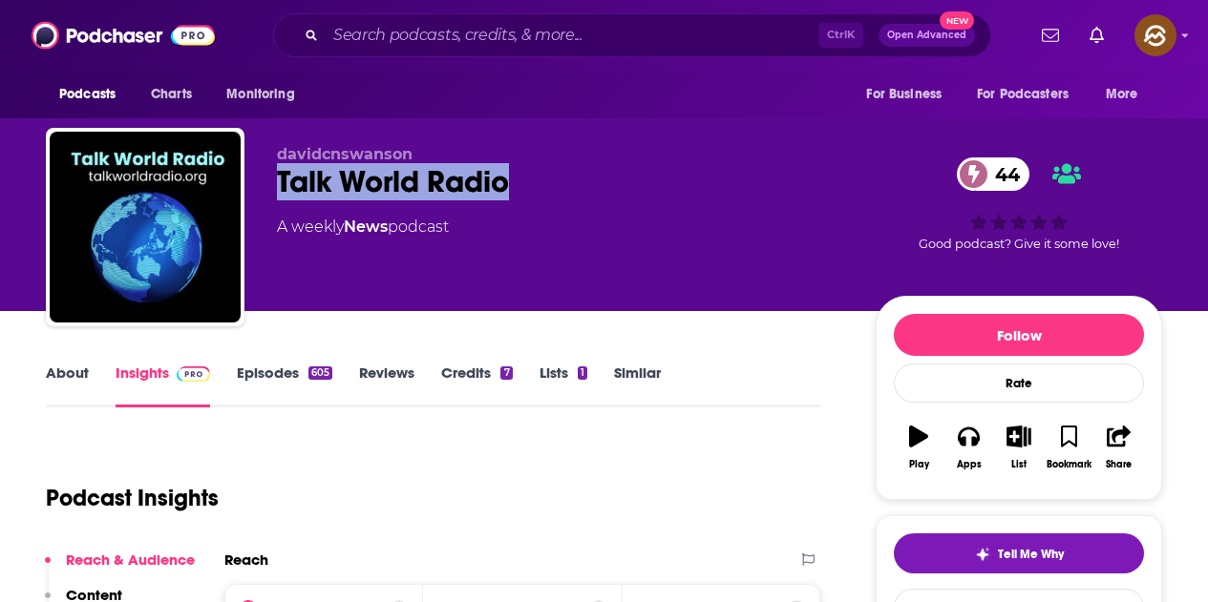
drag, startPoint x: 283, startPoint y: 180, endPoint x: 510, endPoint y: 175, distance: 227.3
click at [510, 175] on div "Talk World Radio 44" at bounding box center [561, 181] width 568 height 37
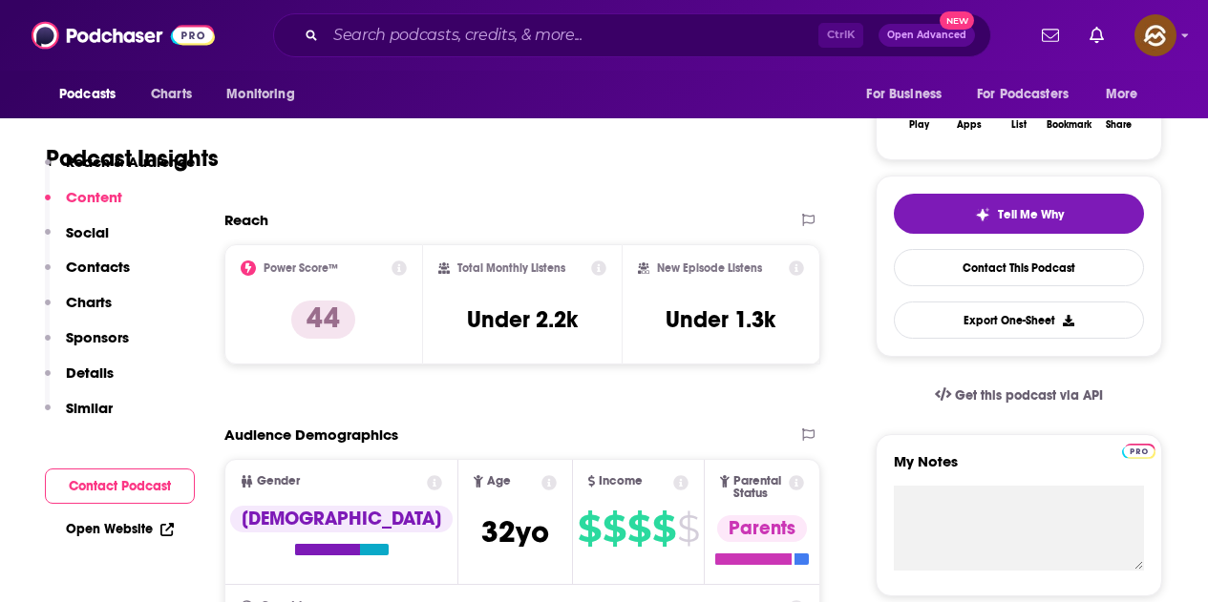
scroll to position [191, 0]
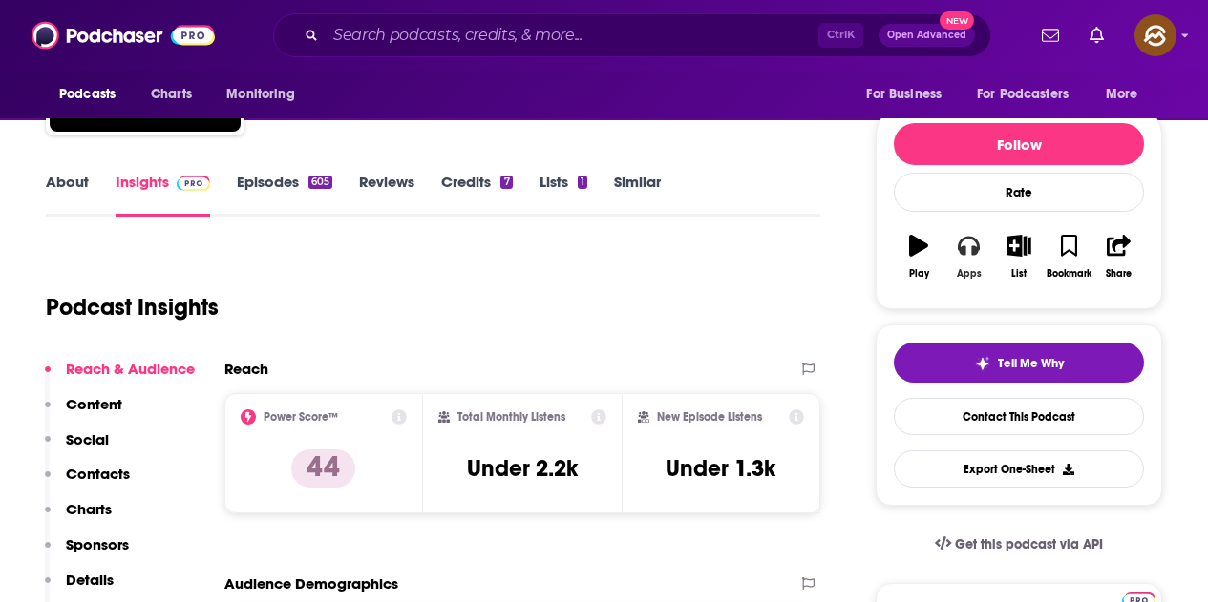
click at [957, 268] on div "Apps" at bounding box center [969, 273] width 25 height 11
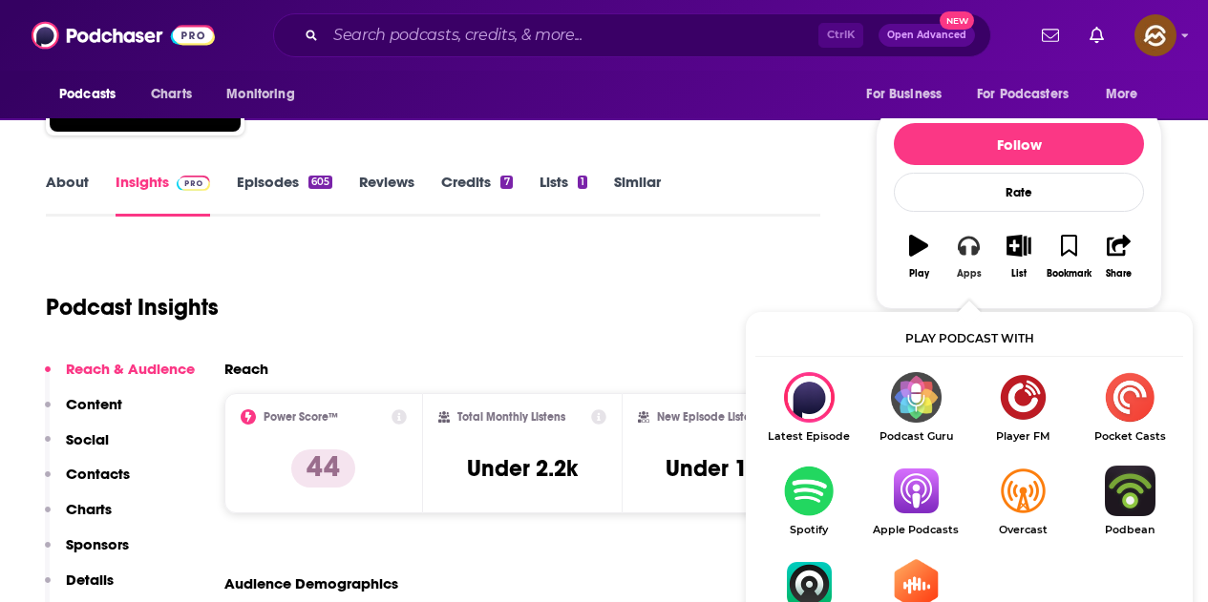
scroll to position [286, 0]
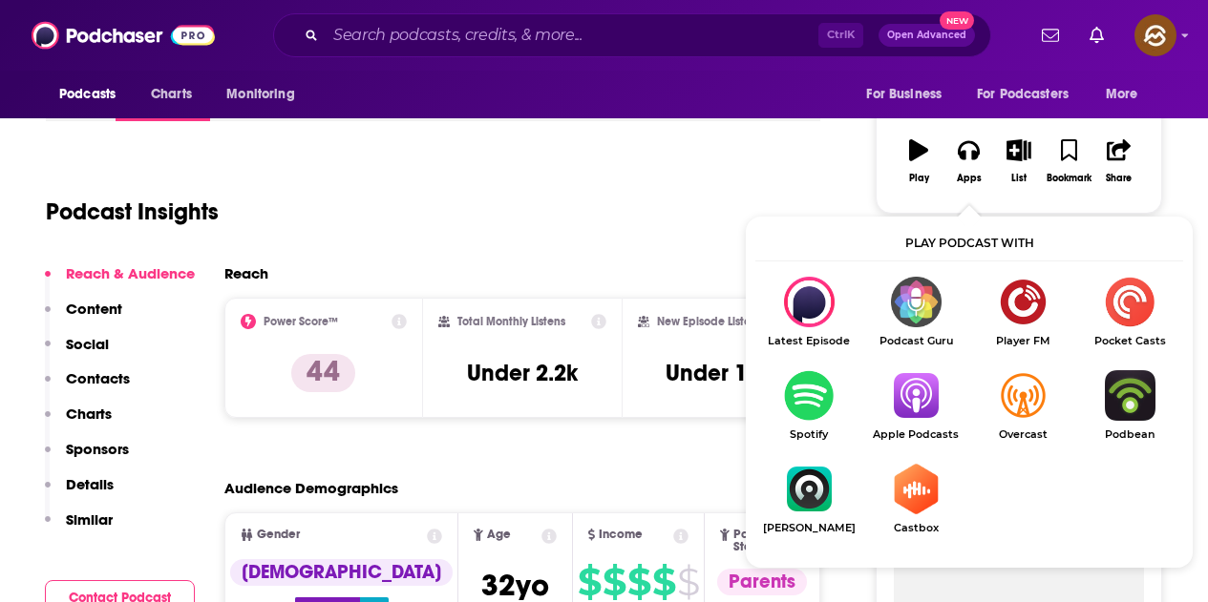
click at [915, 365] on ul "Latest Episode Podcast Guru Player FM Pocket Casts Spotify Apple Podcasts Overc…" at bounding box center [969, 418] width 428 height 282
click at [914, 379] on img "Show Listen On dropdown" at bounding box center [915, 395] width 107 height 51
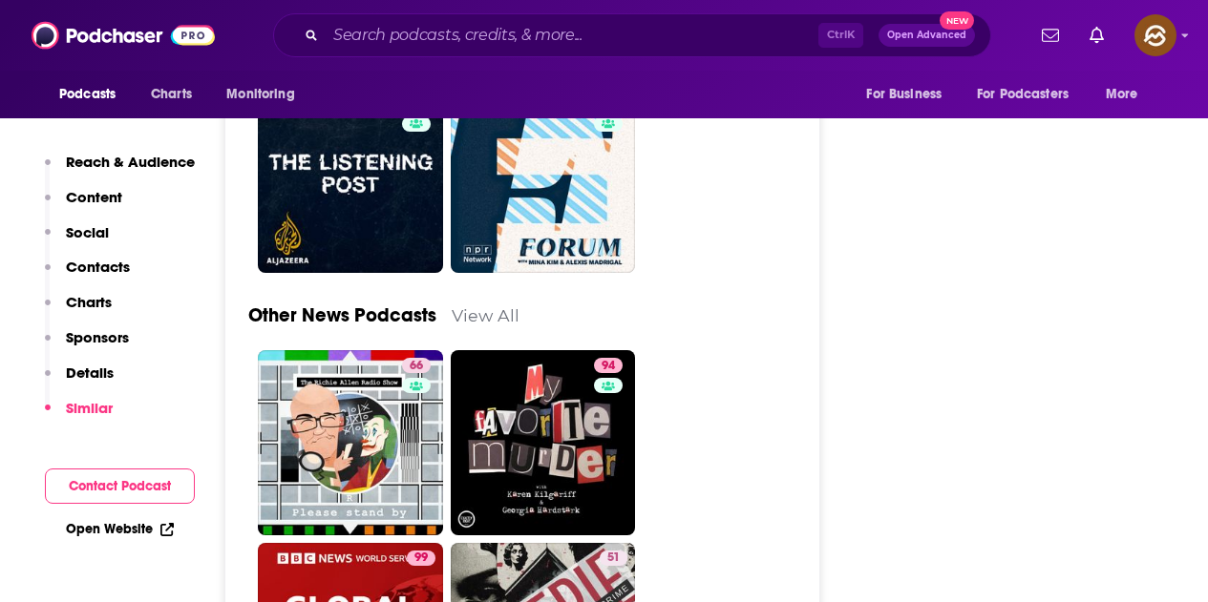
scroll to position [5251, 0]
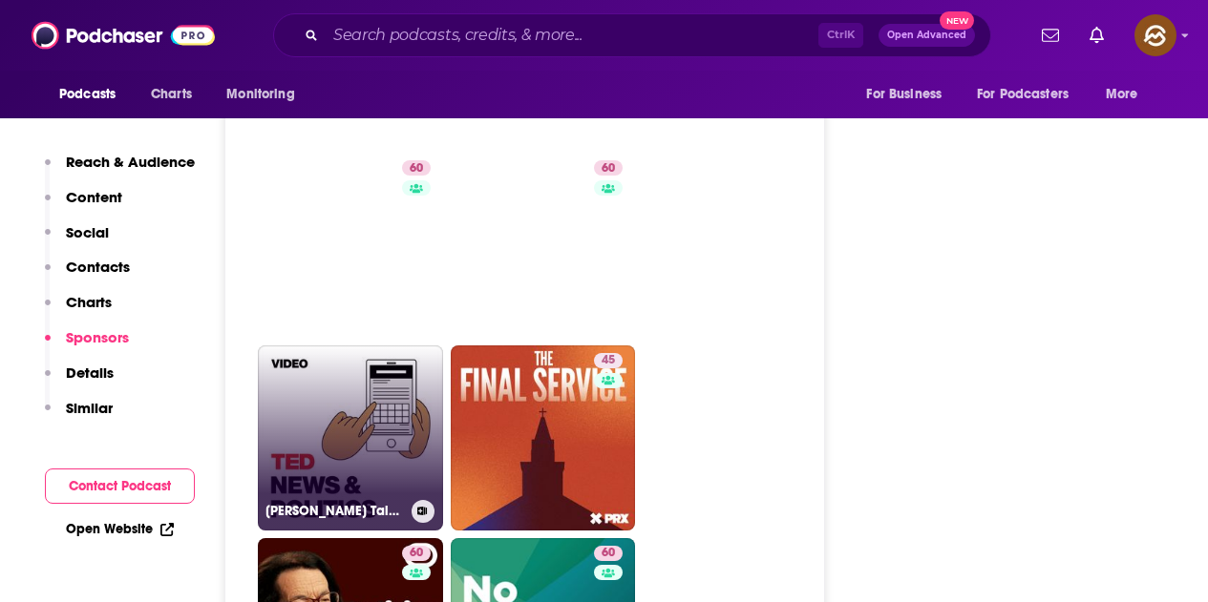
scroll to position [5060, 0]
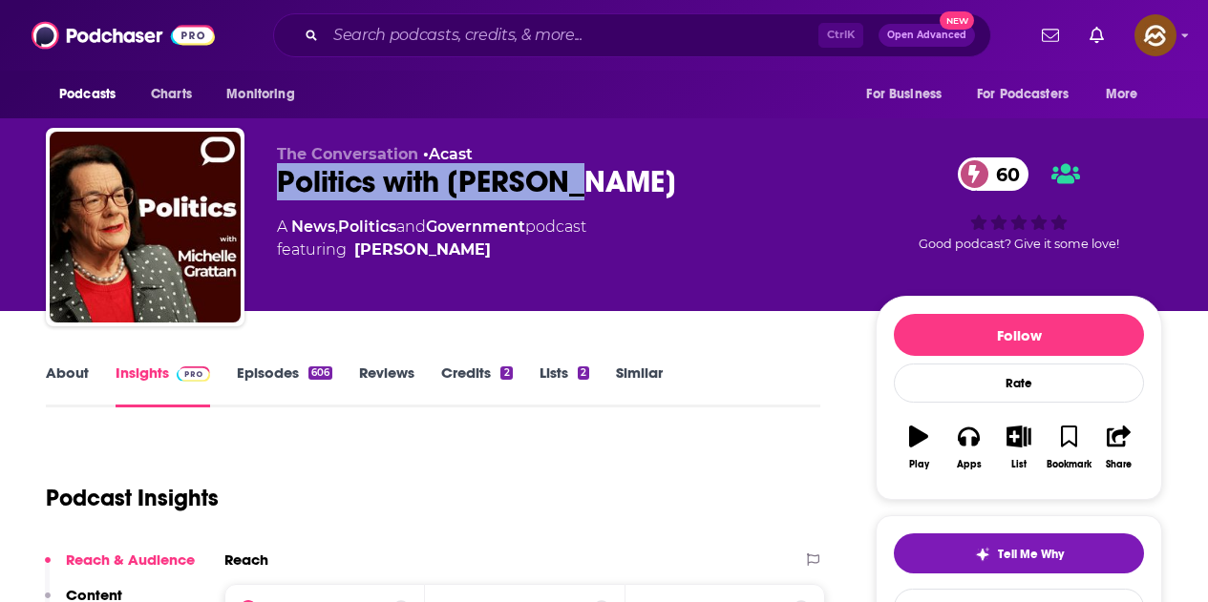
drag, startPoint x: 282, startPoint y: 183, endPoint x: 681, endPoint y: 192, distance: 399.2
click at [681, 192] on div "Politics with [PERSON_NAME] 60" at bounding box center [561, 181] width 568 height 37
click at [990, 440] on button "Apps" at bounding box center [968, 447] width 50 height 69
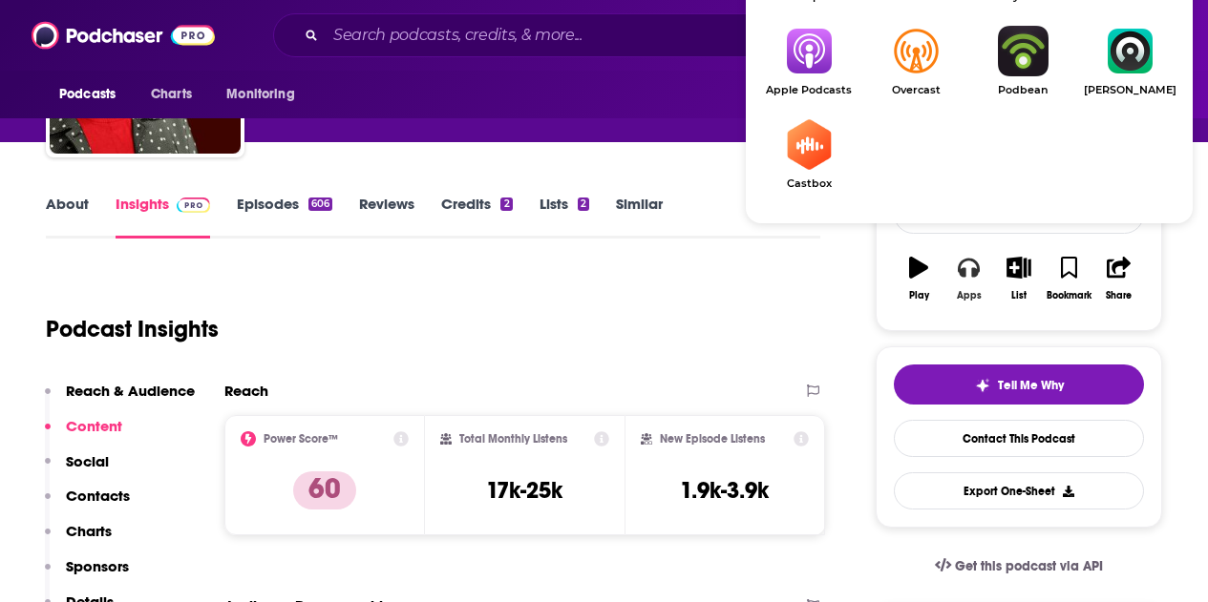
scroll to position [191, 0]
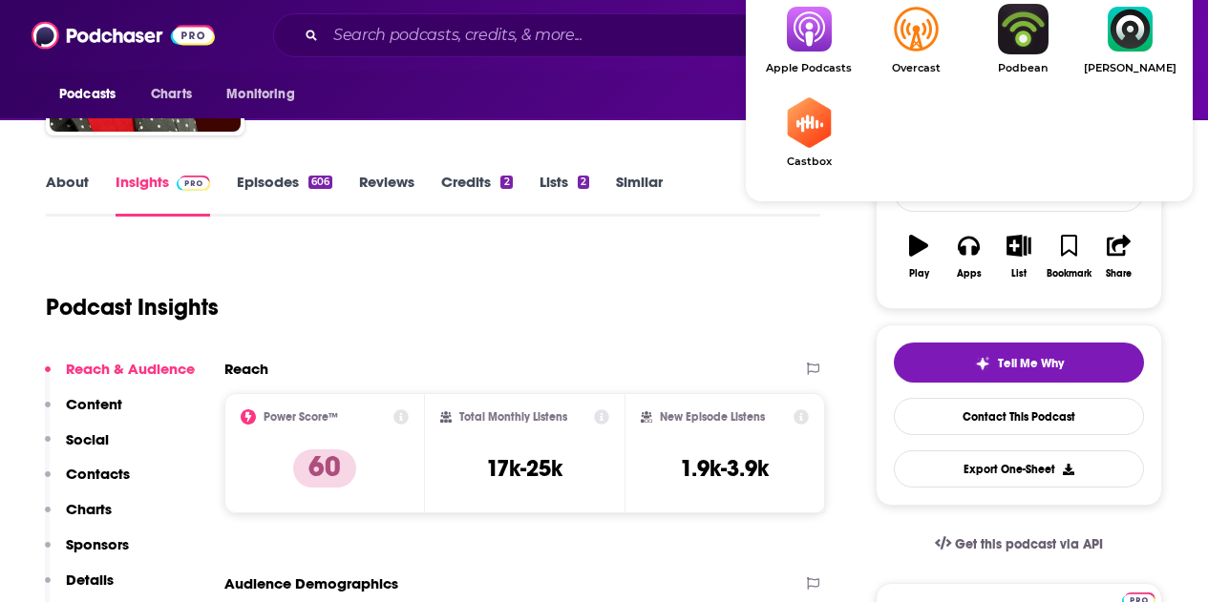
click at [820, 36] on img "Show Listen On dropdown" at bounding box center [808, 29] width 107 height 51
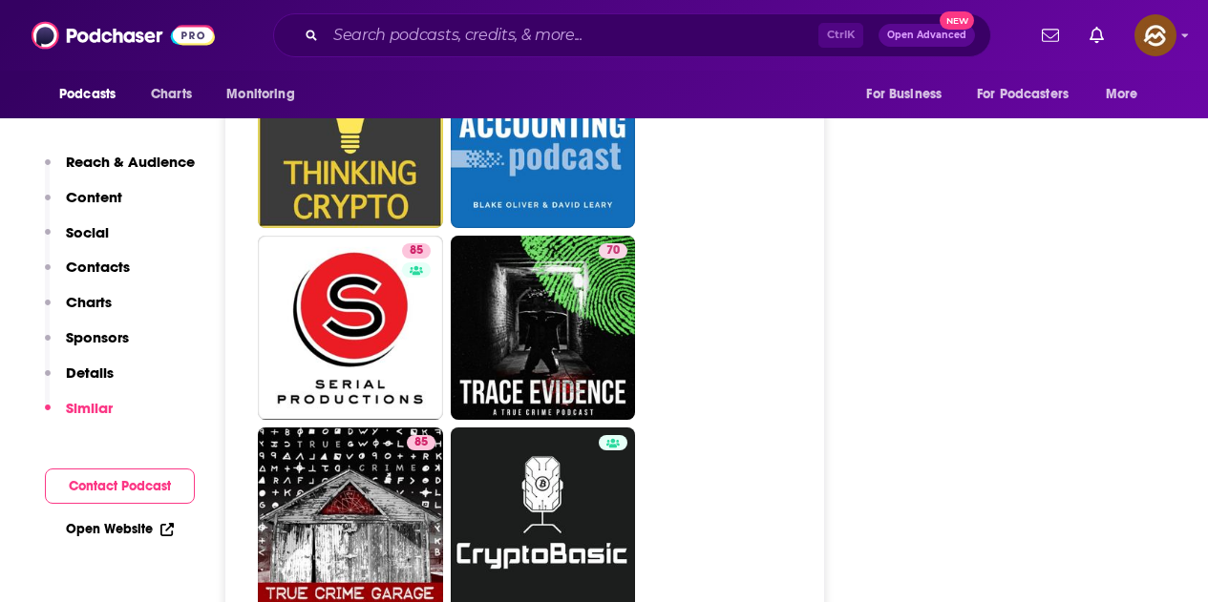
scroll to position [6779, 0]
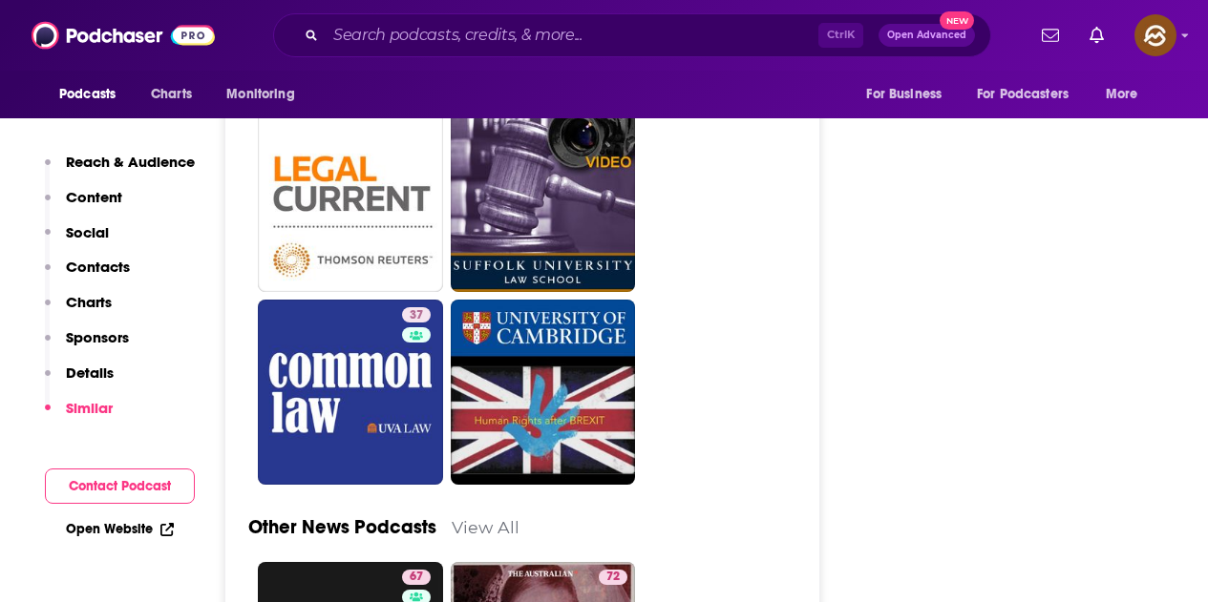
scroll to position [5060, 0]
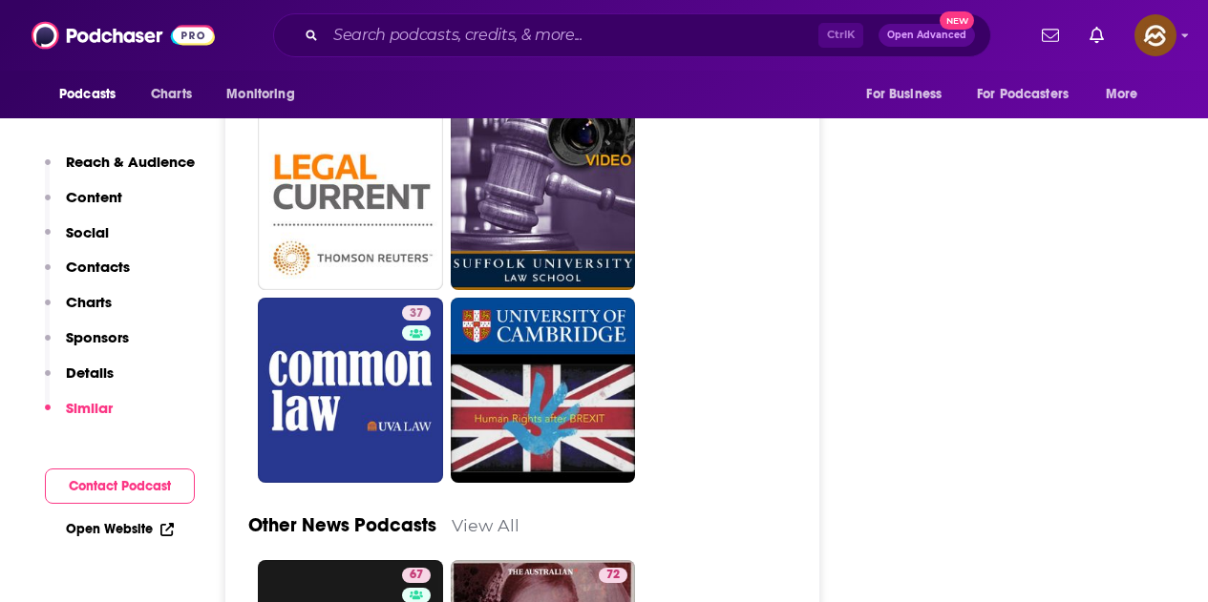
drag, startPoint x: 417, startPoint y: 260, endPoint x: 755, endPoint y: 296, distance: 339.9
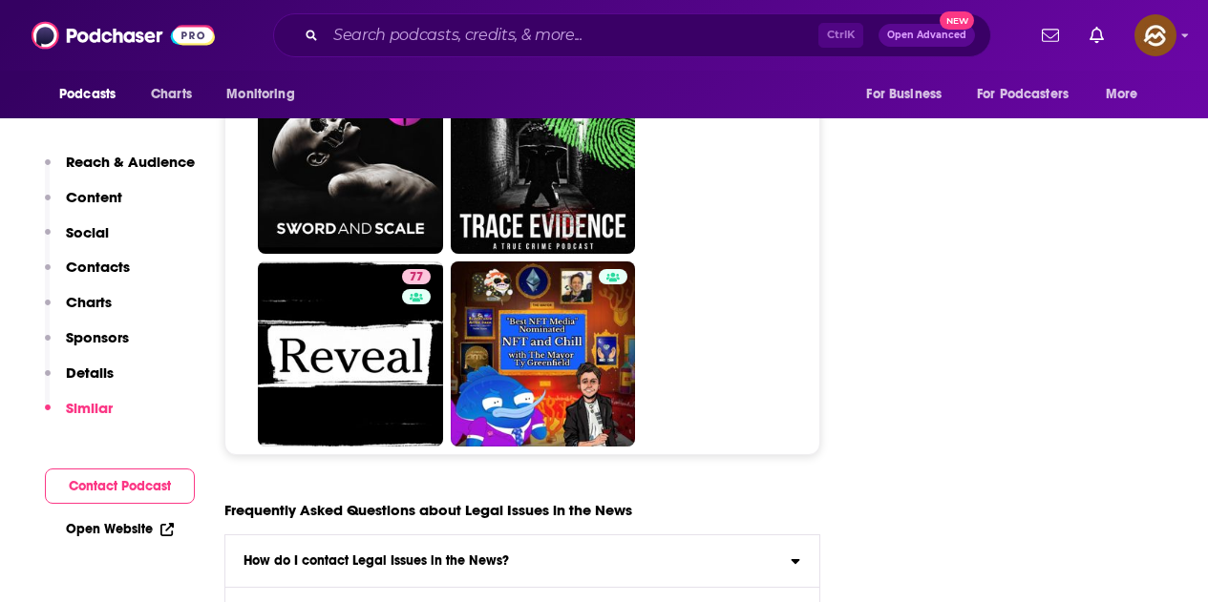
scroll to position [7066, 0]
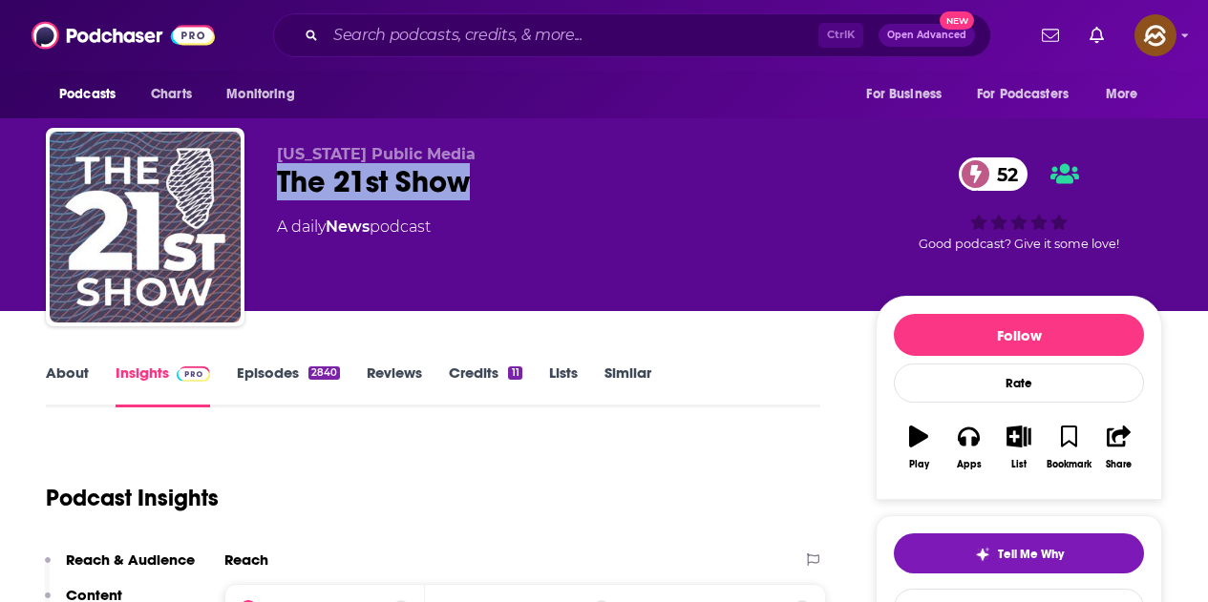
drag, startPoint x: 337, startPoint y: 177, endPoint x: 473, endPoint y: 177, distance: 135.6
click at [473, 177] on div "The 21st Show 52" at bounding box center [561, 181] width 568 height 37
click at [970, 431] on icon "button" at bounding box center [968, 436] width 21 height 21
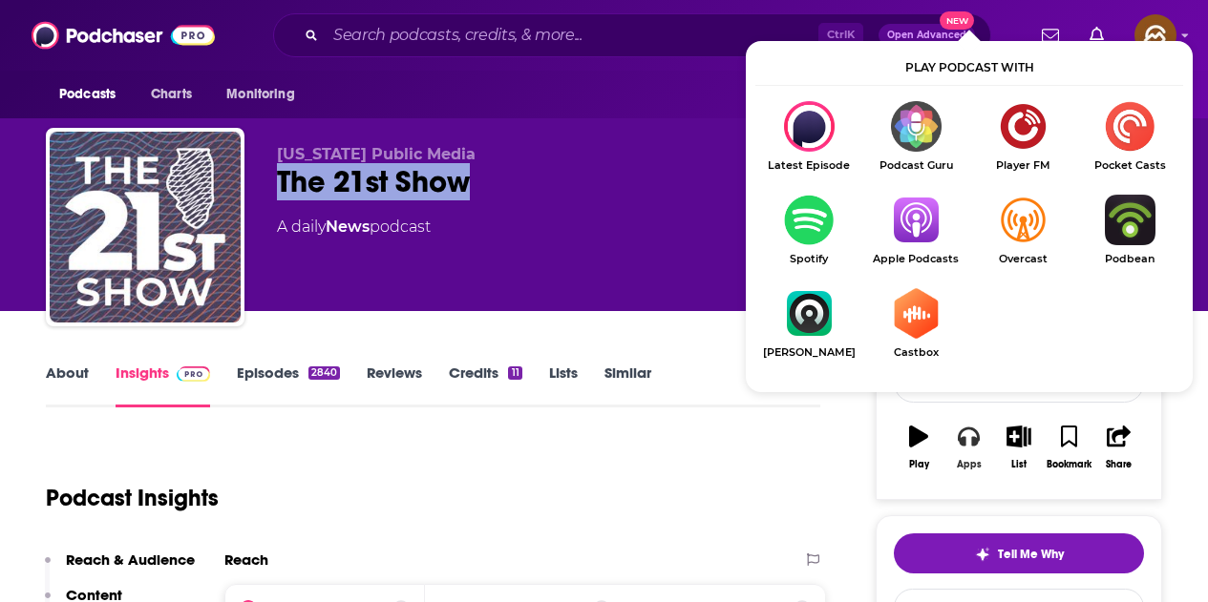
scroll to position [191, 0]
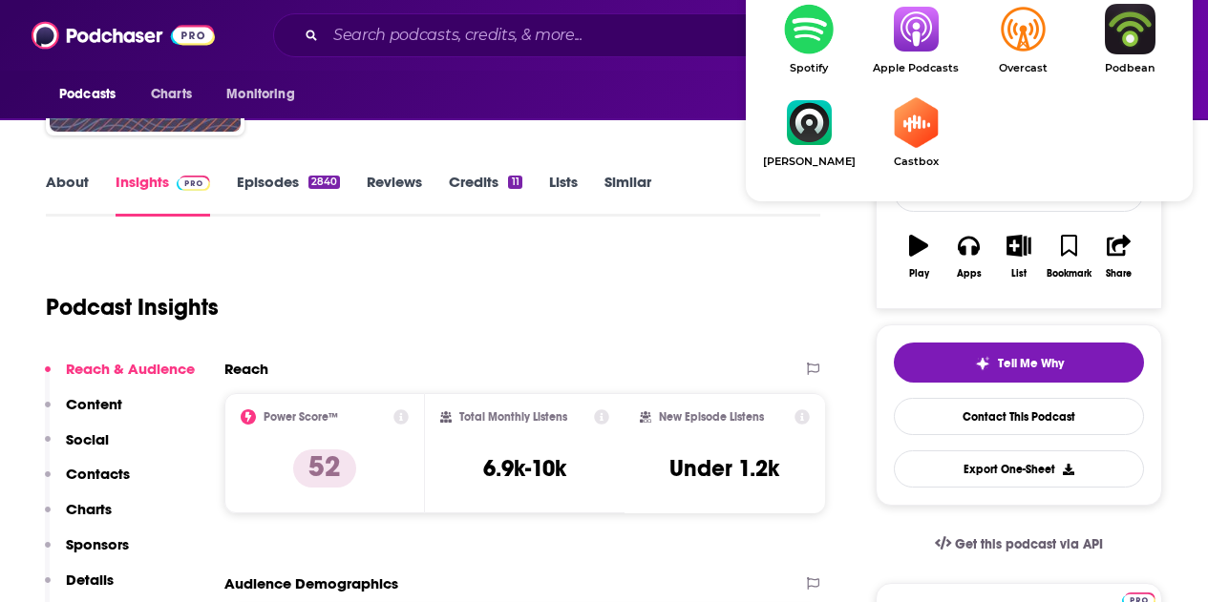
click at [906, 53] on img "Show Listen On dropdown" at bounding box center [915, 29] width 107 height 51
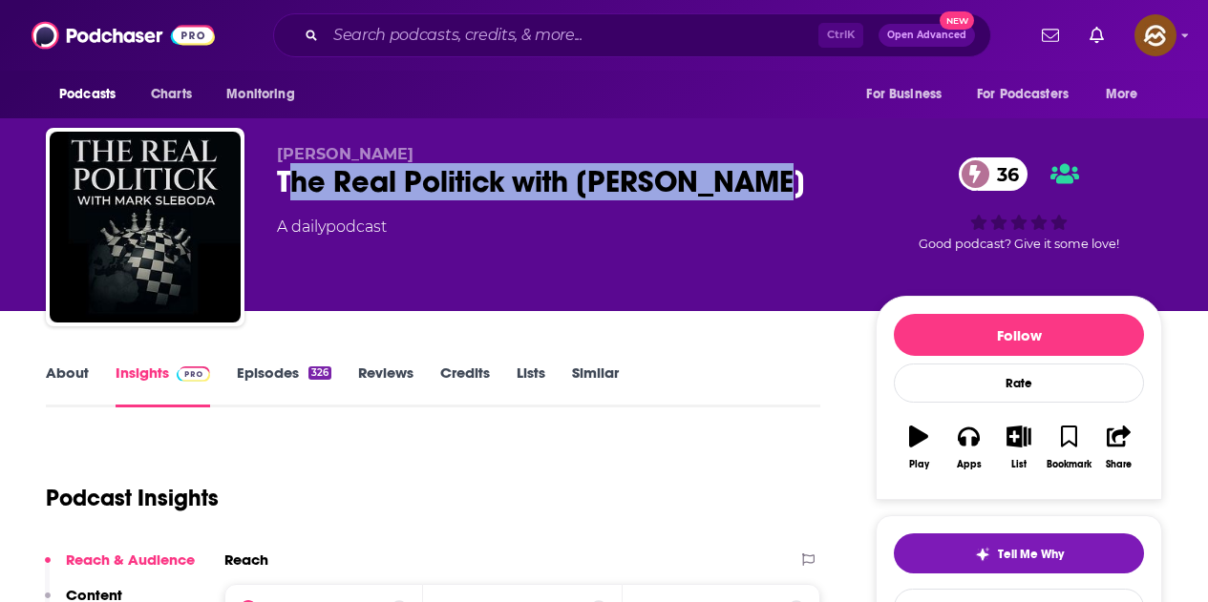
drag, startPoint x: 292, startPoint y: 178, endPoint x: 783, endPoint y: 197, distance: 491.1
click at [783, 197] on div "The Real Politick with Mark Sleboda 36" at bounding box center [561, 181] width 568 height 37
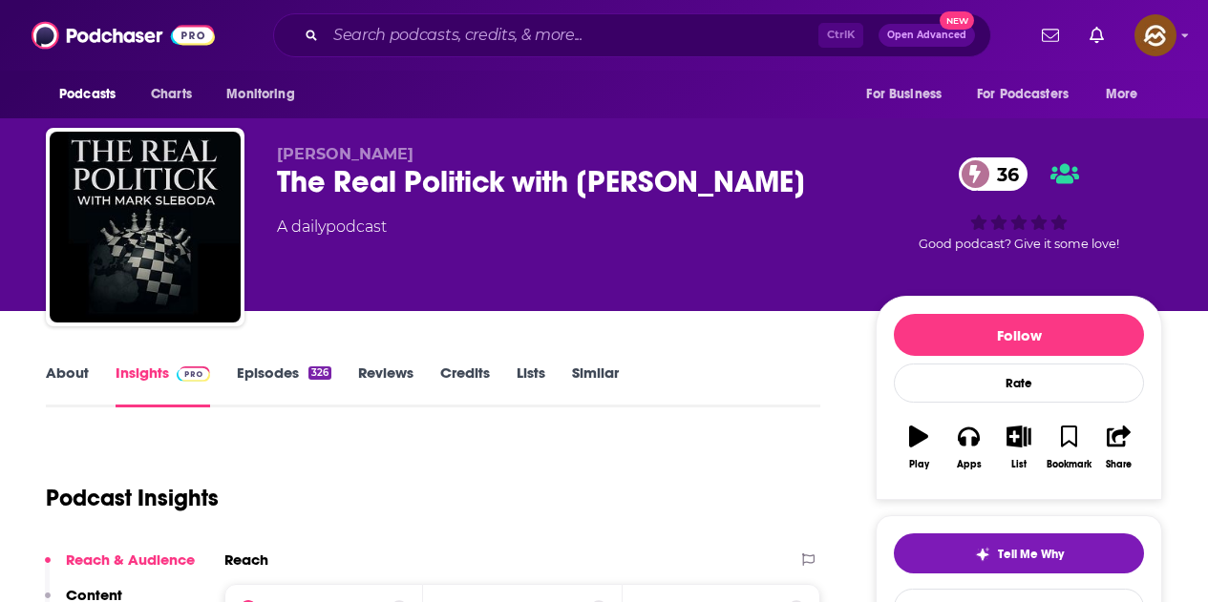
click at [641, 260] on div "Mark Sleboda The Real Politick with Mark Sleboda 36 A daily podcast" at bounding box center [561, 221] width 568 height 153
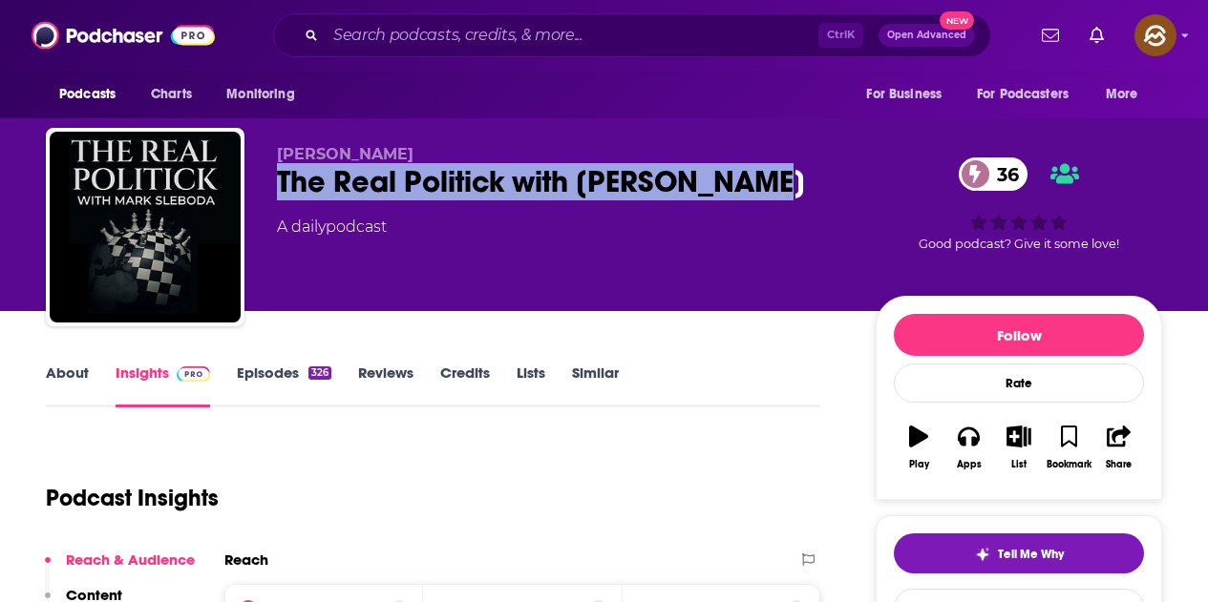
drag, startPoint x: 281, startPoint y: 173, endPoint x: 774, endPoint y: 197, distance: 494.2
click at [774, 197] on div "The Real Politick with Mark Sleboda 36" at bounding box center [561, 181] width 568 height 37
drag, startPoint x: 979, startPoint y: 445, endPoint x: 976, endPoint y: 430, distance: 15.5
click at [978, 445] on icon "button" at bounding box center [968, 436] width 21 height 21
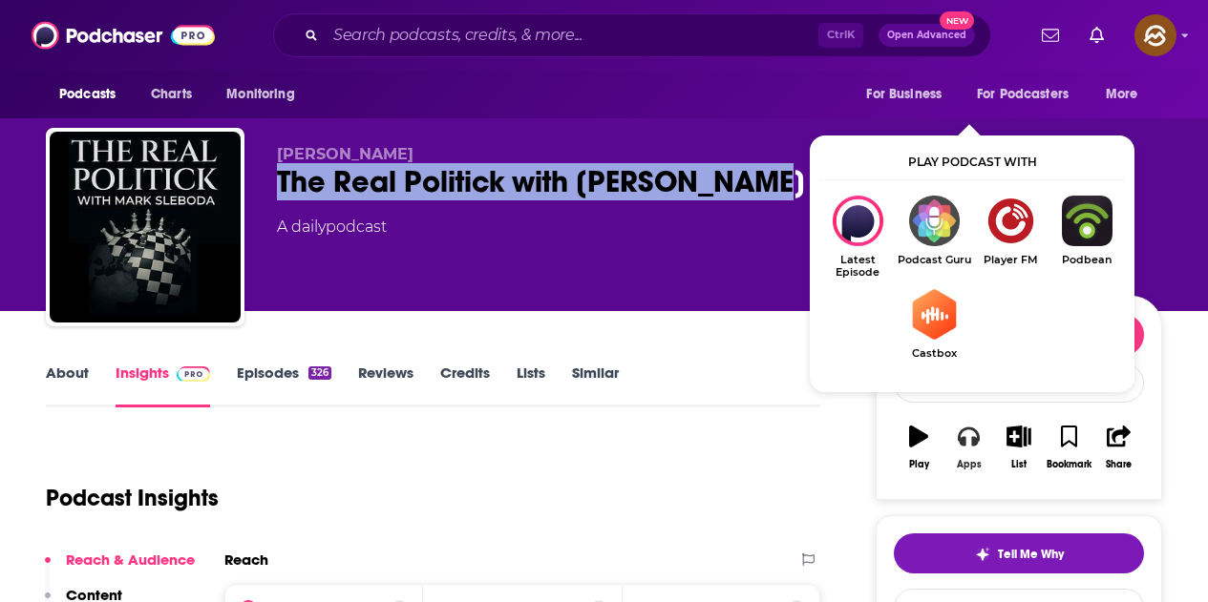
scroll to position [95, 0]
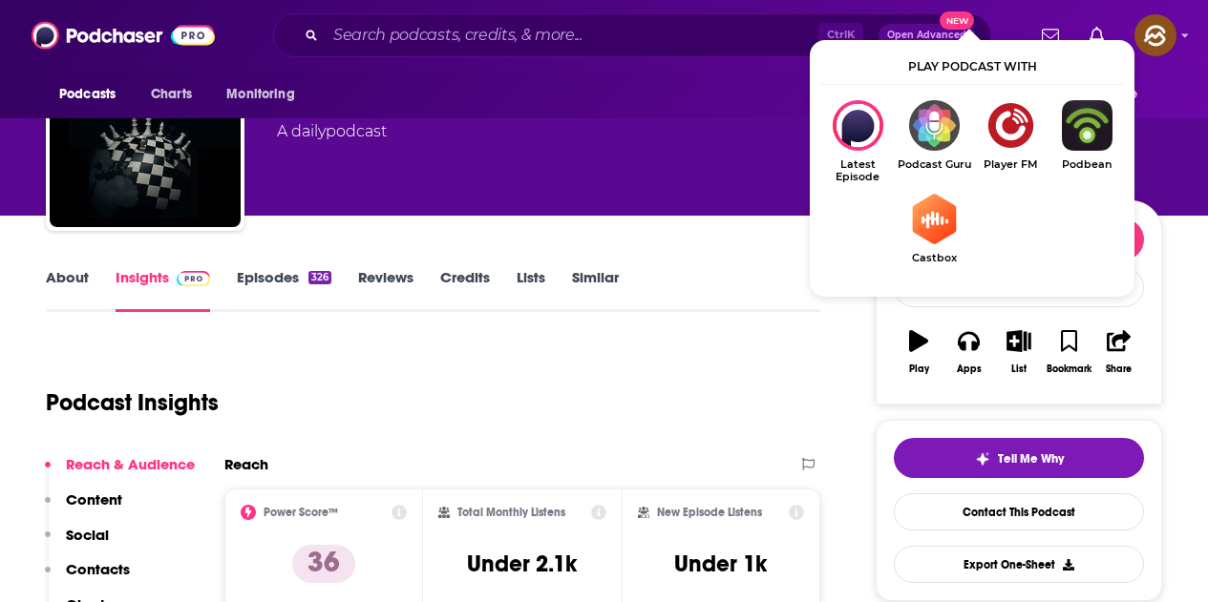
click at [726, 183] on div "Mark Sleboda The Real Politick with Mark Sleboda 36 A daily podcast" at bounding box center [561, 126] width 568 height 153
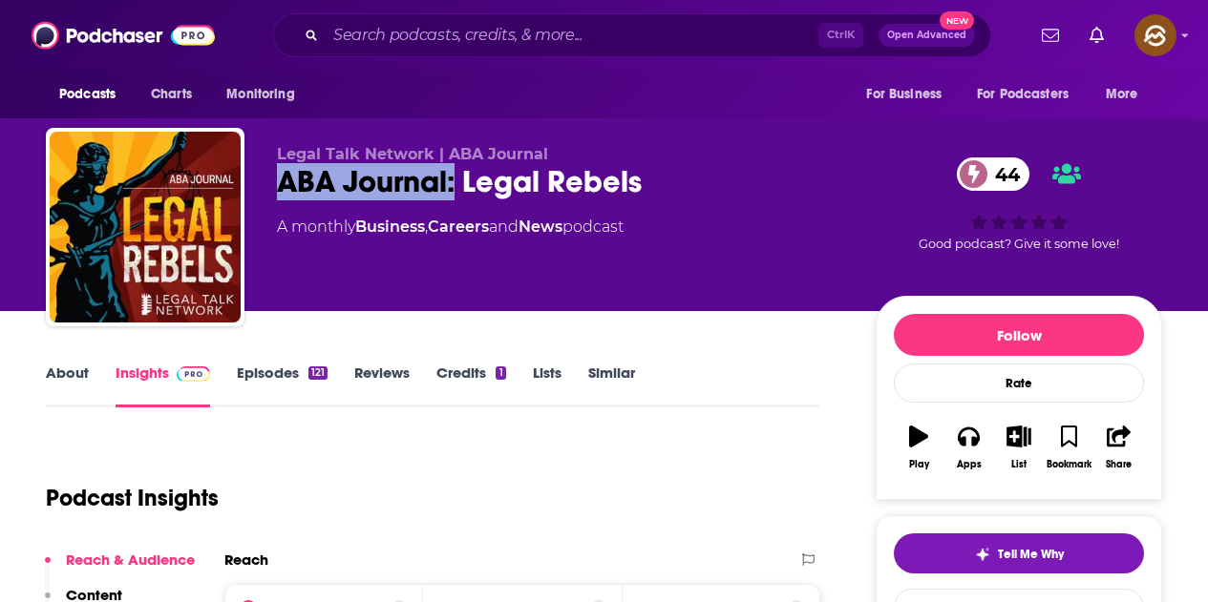
drag, startPoint x: 405, startPoint y: 177, endPoint x: 637, endPoint y: 177, distance: 232.0
click at [637, 177] on div "ABA Journal: Legal Rebels 44" at bounding box center [561, 181] width 568 height 37
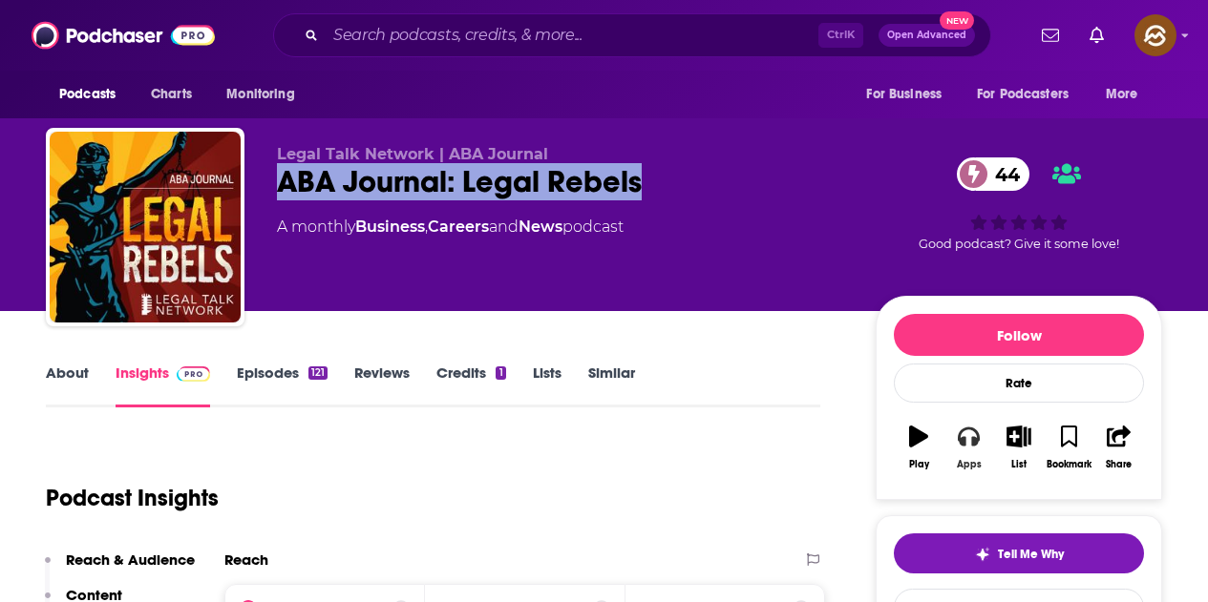
click at [962, 453] on button "Apps" at bounding box center [968, 447] width 50 height 69
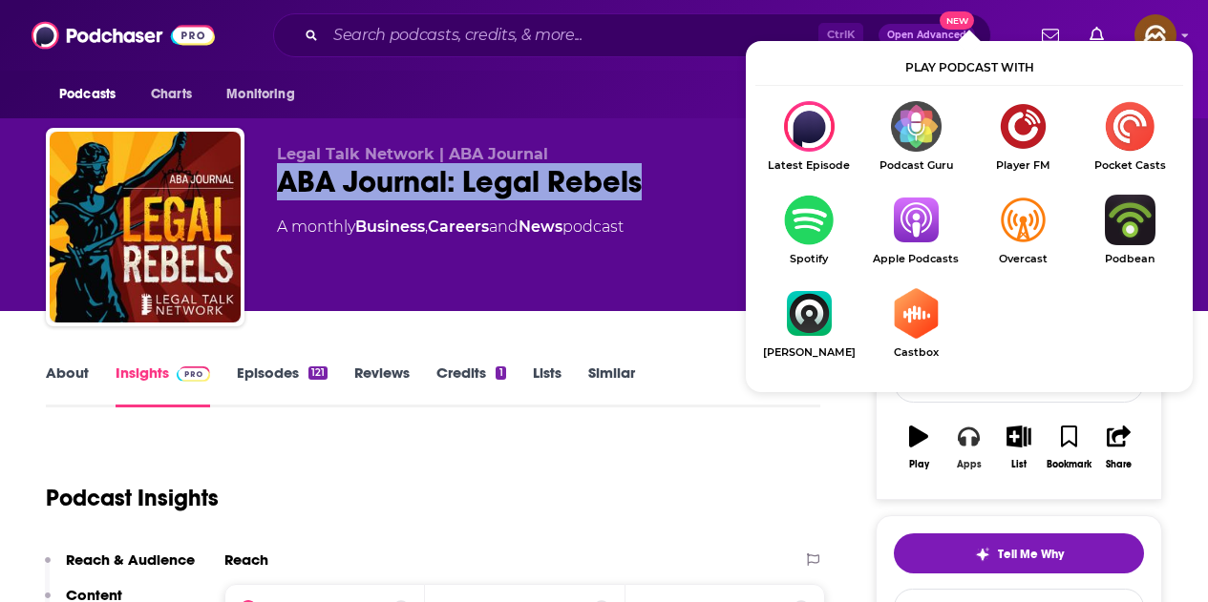
scroll to position [95, 0]
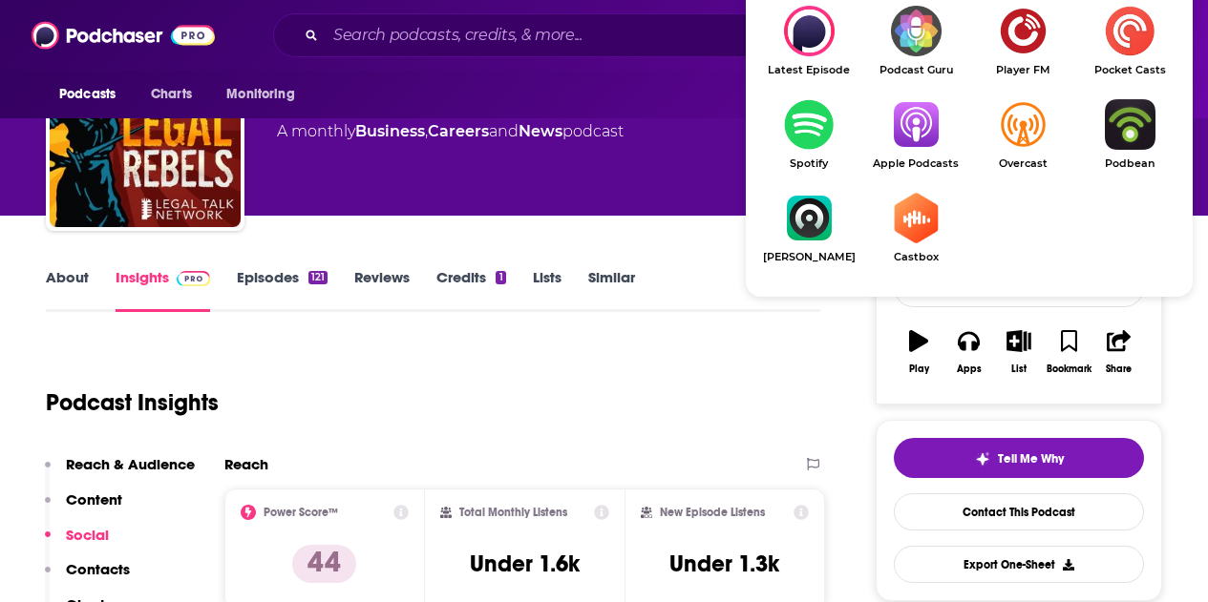
click at [945, 114] on img "Show Listen On dropdown" at bounding box center [915, 124] width 107 height 51
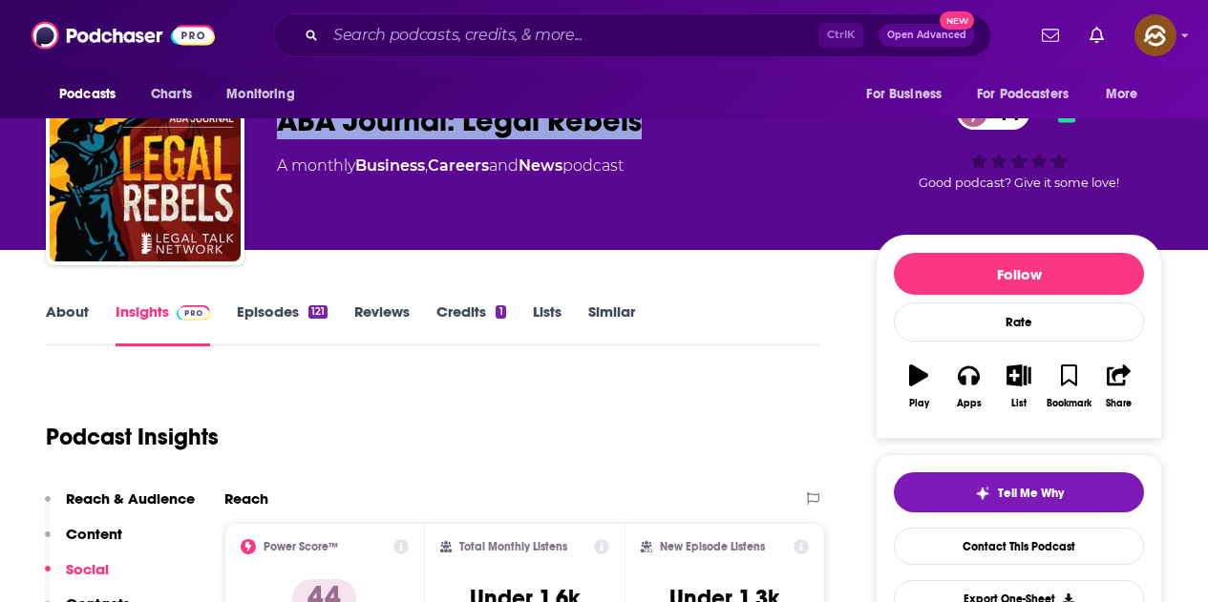
scroll to position [0, 0]
